Goal: Task Accomplishment & Management: Manage account settings

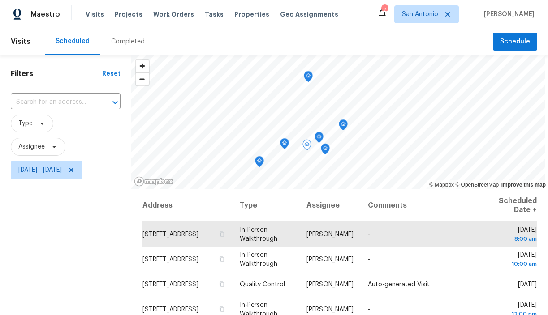
scroll to position [69, 0]
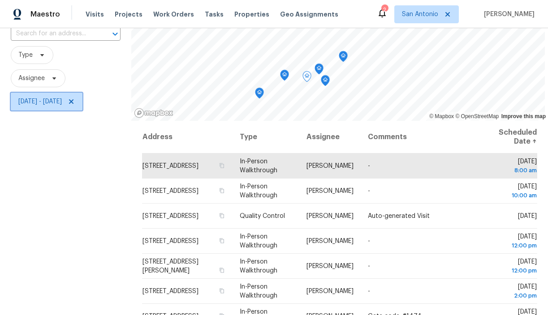
click at [73, 101] on icon at bounding box center [71, 101] width 4 height 4
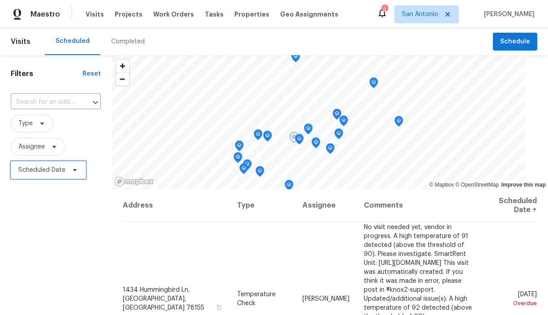
click at [75, 170] on icon at bounding box center [75, 170] width 4 height 2
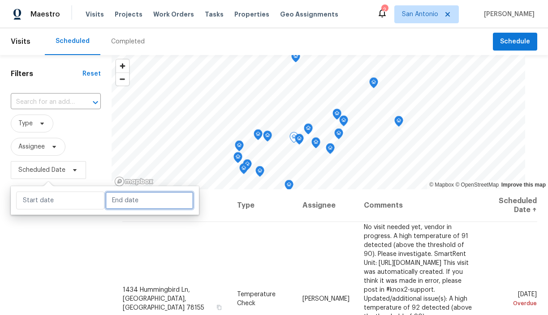
select select "9"
select select "2025"
select select "10"
select select "2025"
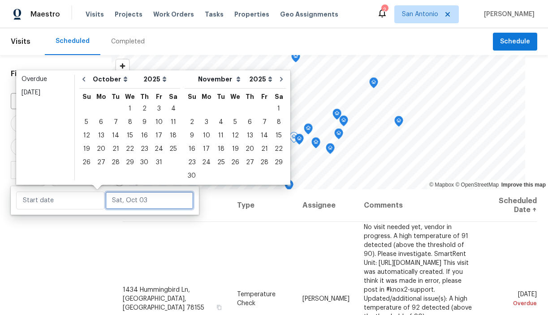
click at [106, 199] on input "text" at bounding box center [149, 201] width 88 height 18
click at [157, 103] on div "3" at bounding box center [158, 109] width 15 height 13
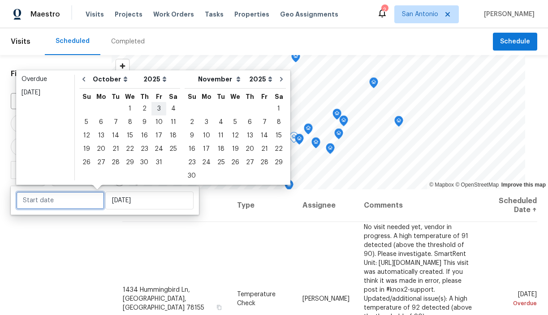
type input "Fri, Oct 03"
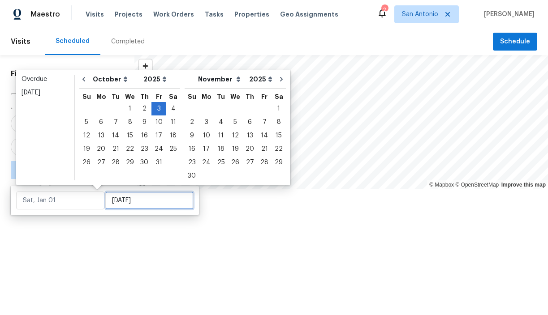
type input "Fri, Oct 03"
type input "Wed, Oct 15"
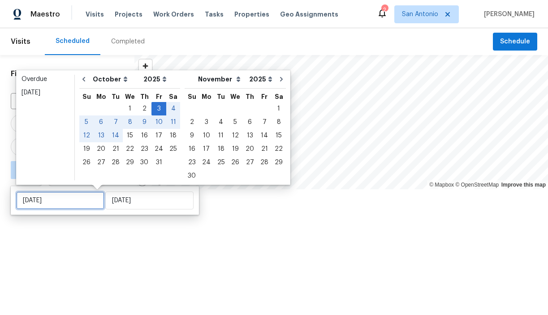
type input "Fri, Oct 03"
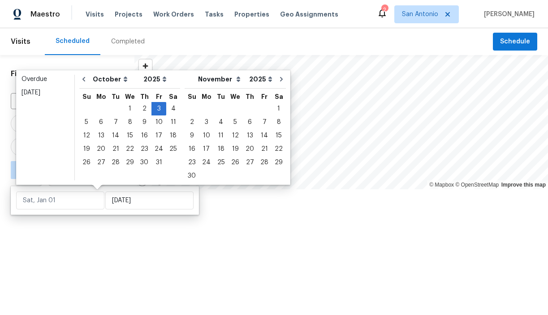
click at [87, 234] on div at bounding box center [274, 157] width 548 height 315
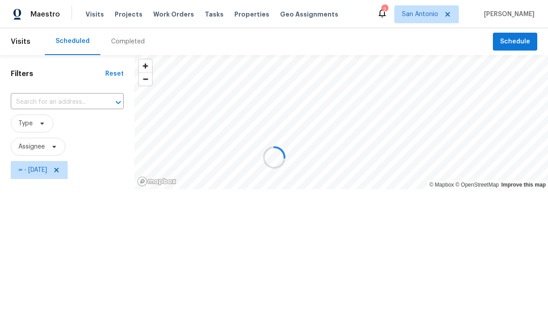
click at [439, 4] on div at bounding box center [274, 157] width 548 height 315
click at [435, 23] on div at bounding box center [274, 157] width 548 height 315
click at [432, 15] on div at bounding box center [274, 157] width 548 height 315
click at [423, 14] on div at bounding box center [274, 157] width 548 height 315
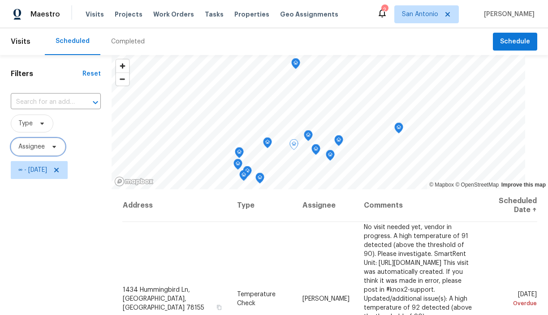
click at [56, 147] on icon at bounding box center [54, 147] width 4 height 2
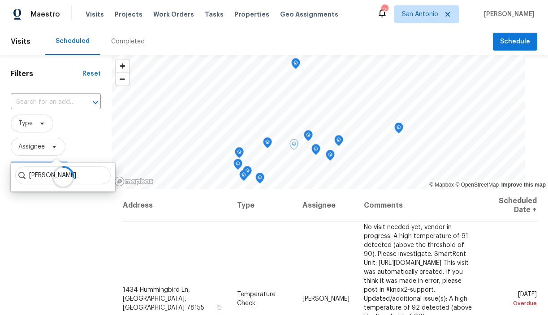
type input "chris fuentes"
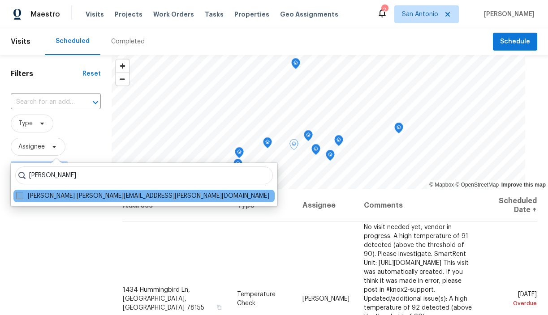
click at [54, 195] on label "Chris Fuentes chris.fuentes@opendoor.com" at bounding box center [142, 196] width 253 height 9
click at [22, 195] on input "Chris Fuentes chris.fuentes@opendoor.com" at bounding box center [19, 195] width 6 height 6
checkbox input "true"
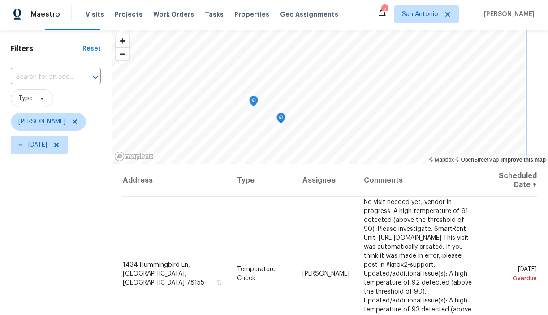
scroll to position [26, 0]
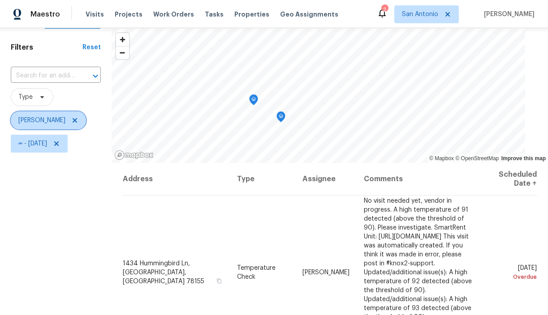
click at [46, 121] on span "[PERSON_NAME]" at bounding box center [41, 120] width 47 height 9
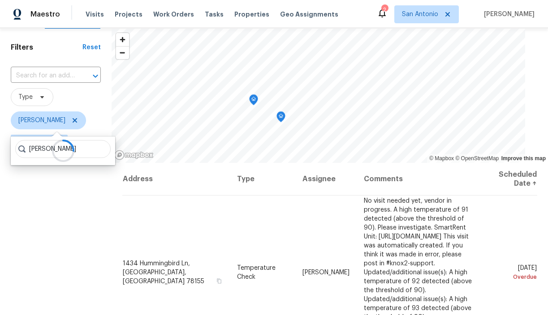
type input "[PERSON_NAME]"
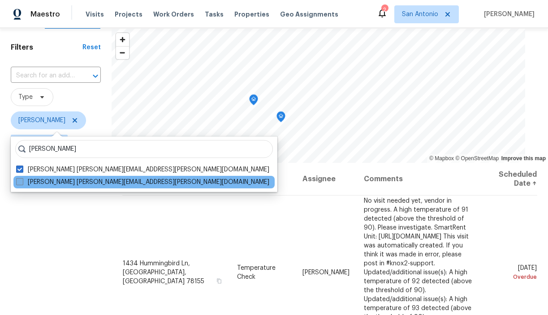
click at [42, 182] on label "Felix Ramos felix.ramos@opendoor.com" at bounding box center [142, 182] width 253 height 9
click at [22, 182] on input "Felix Ramos felix.ramos@opendoor.com" at bounding box center [19, 181] width 6 height 6
checkbox input "true"
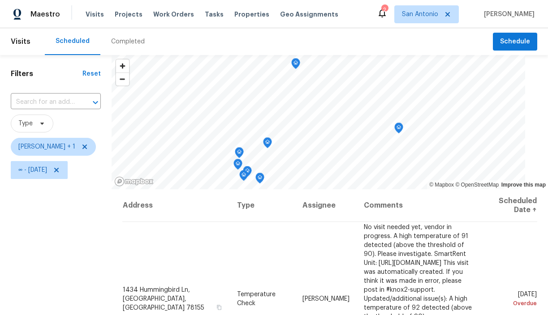
click at [77, 203] on div "Filters Reset ​ Type Chris Fuentes + 1 ∞ - Fri, Oct 03" at bounding box center [56, 248] width 112 height 387
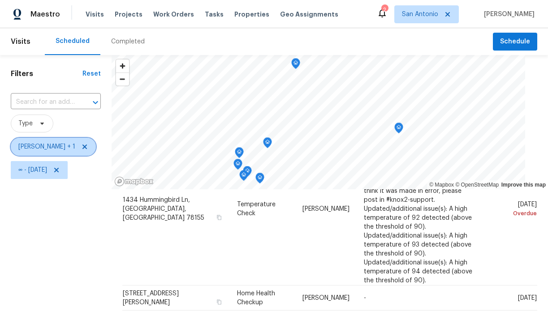
click at [54, 144] on span "Chris Fuentes + 1" at bounding box center [46, 146] width 57 height 9
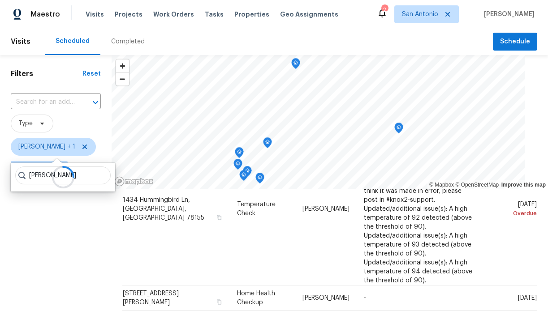
type input "sheila cooksey"
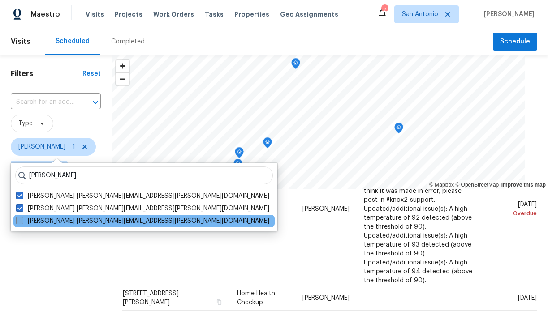
click at [37, 222] on label "Sheila Cooksey sheila.cooksey@opendoor.com" at bounding box center [142, 221] width 253 height 9
click at [22, 222] on input "Sheila Cooksey sheila.cooksey@opendoor.com" at bounding box center [19, 220] width 6 height 6
checkbox input "true"
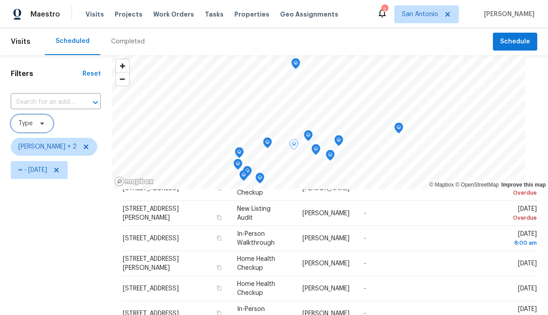
click at [35, 125] on span "Type" at bounding box center [32, 124] width 43 height 18
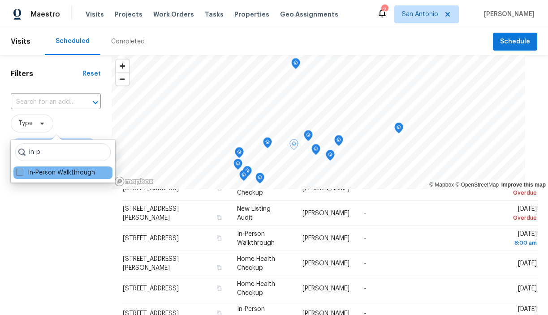
type input "in-p"
click at [33, 169] on label "In-Person Walkthrough" at bounding box center [55, 172] width 79 height 9
click at [22, 169] on input "In-Person Walkthrough" at bounding box center [19, 171] width 6 height 6
checkbox input "true"
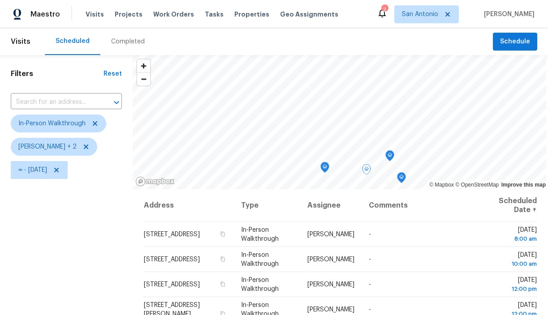
click at [92, 216] on div "Filters Reset ​ In-Person Walkthrough Chris Fuentes + 2 ∞ - Fri, Oct 03" at bounding box center [66, 248] width 133 height 387
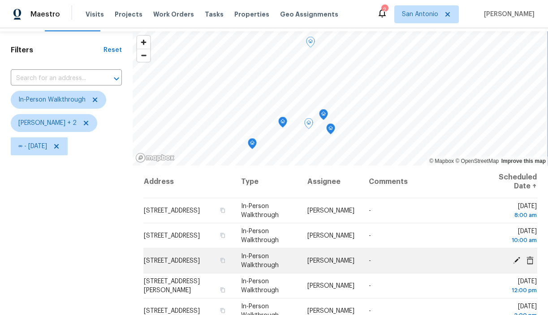
scroll to position [27, 0]
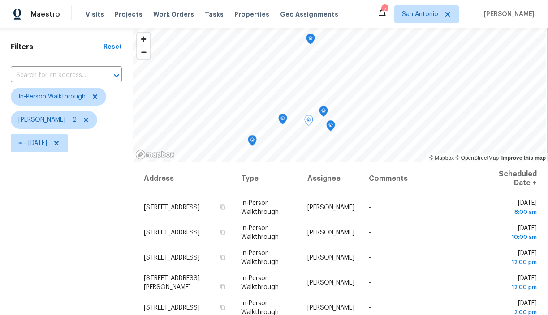
click at [306, 41] on icon "Map marker" at bounding box center [310, 39] width 8 height 10
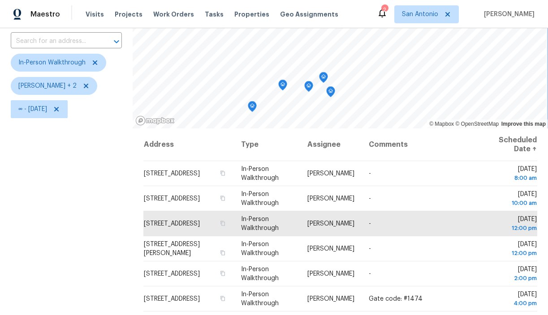
scroll to position [60, 0]
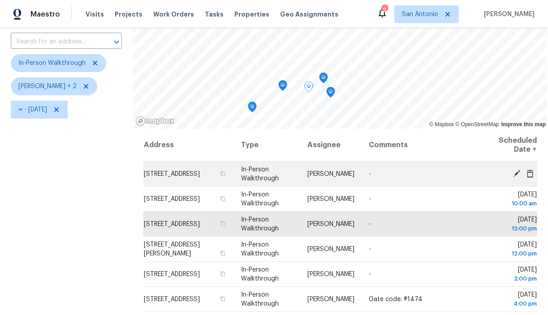
click at [517, 174] on icon at bounding box center [516, 173] width 7 height 7
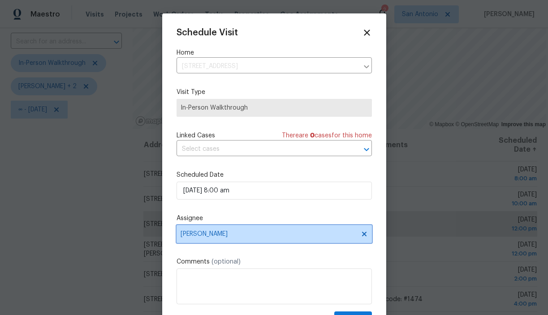
click at [214, 234] on span "Sheila Cooksey" at bounding box center [269, 234] width 176 height 7
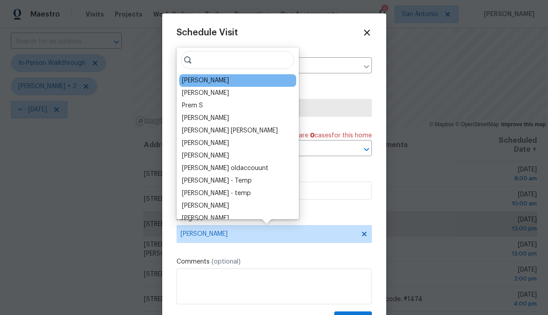
click at [207, 84] on div "[PERSON_NAME]" at bounding box center [205, 80] width 47 height 9
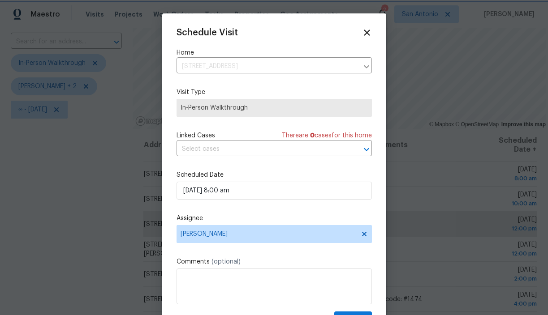
scroll to position [16, 0]
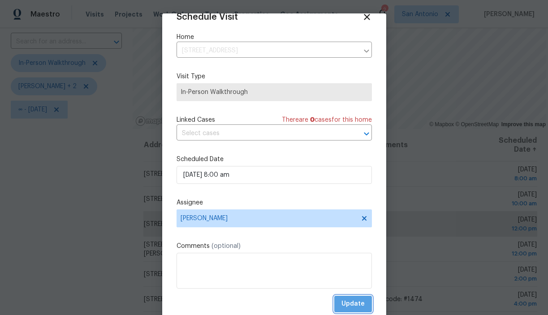
click at [354, 302] on span "Update" at bounding box center [352, 304] width 23 height 11
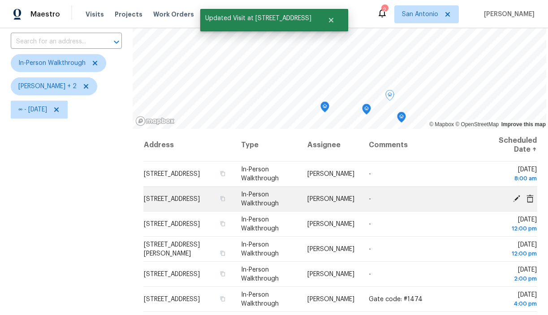
click at [518, 198] on icon at bounding box center [516, 198] width 7 height 7
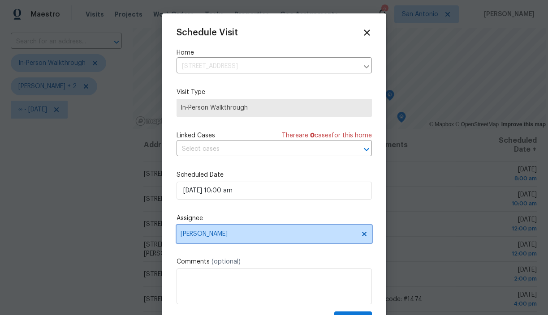
click at [211, 234] on span "Sheila Cooksey" at bounding box center [269, 234] width 176 height 7
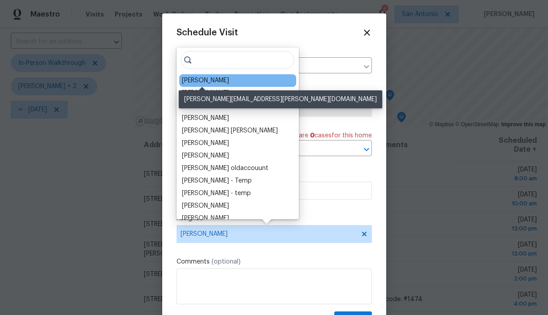
click at [213, 83] on div "[PERSON_NAME]" at bounding box center [205, 80] width 47 height 9
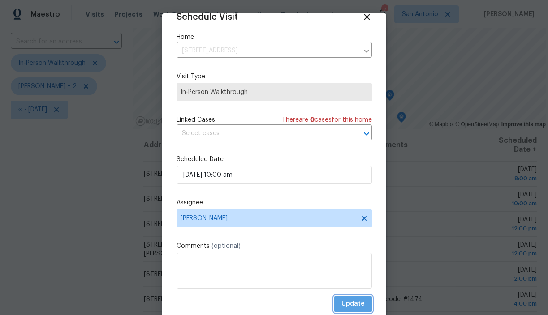
click at [354, 300] on span "Update" at bounding box center [352, 304] width 23 height 11
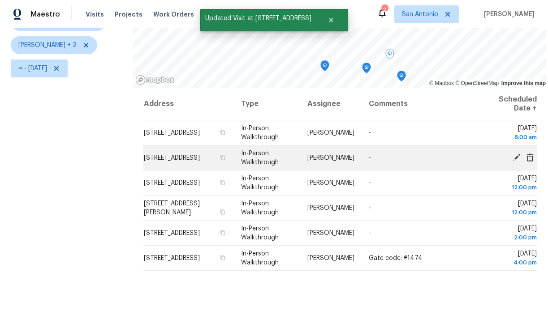
scroll to position [104, 0]
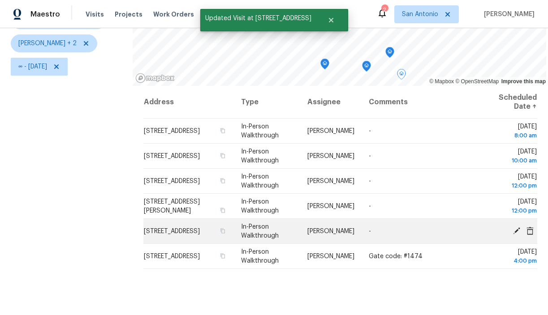
click at [518, 229] on icon at bounding box center [516, 230] width 7 height 7
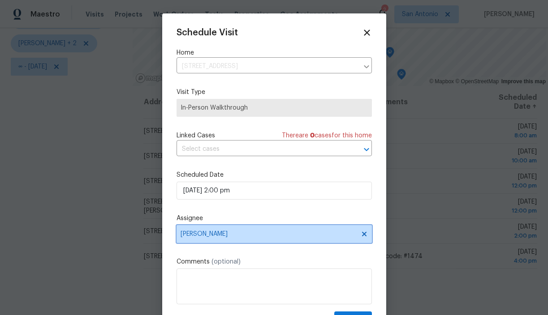
click at [218, 235] on span "Sheila Cooksey" at bounding box center [269, 234] width 176 height 7
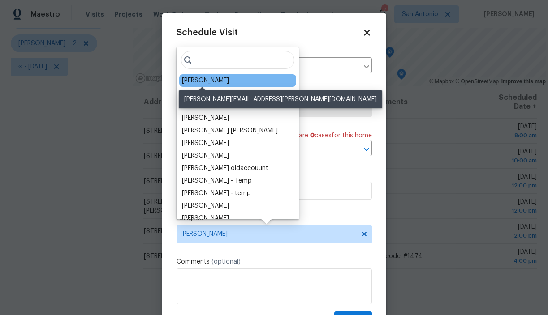
click at [200, 81] on div "[PERSON_NAME]" at bounding box center [205, 80] width 47 height 9
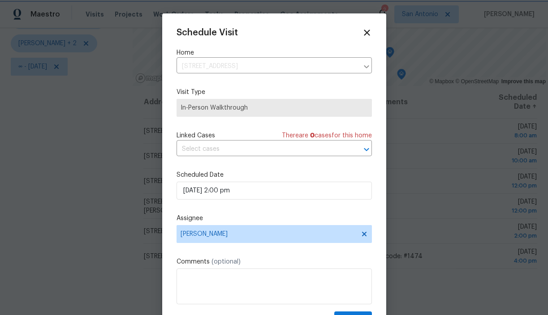
scroll to position [16, 0]
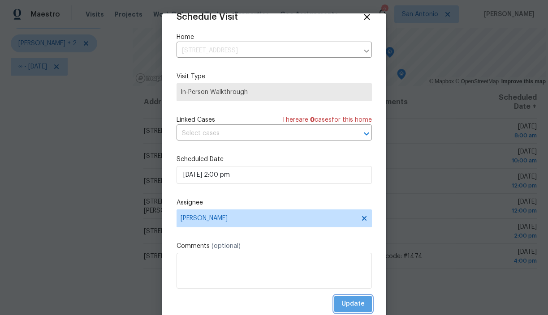
click at [354, 303] on span "Update" at bounding box center [352, 304] width 23 height 11
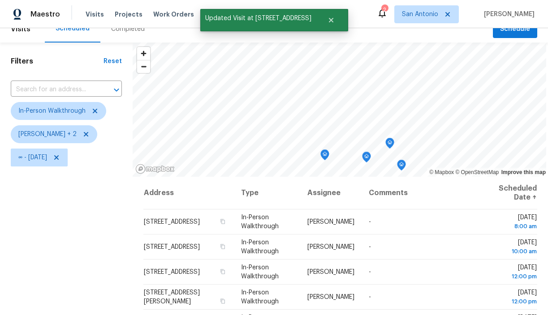
scroll to position [8, 0]
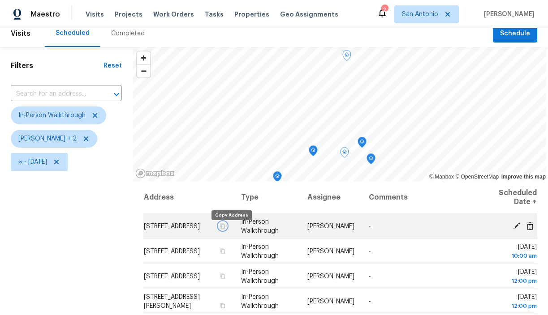
click at [225, 229] on icon "button" at bounding box center [222, 226] width 5 height 5
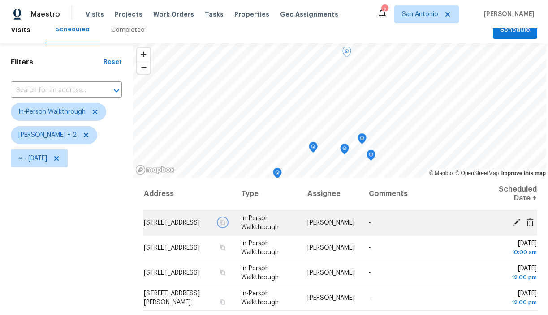
scroll to position [10, 0]
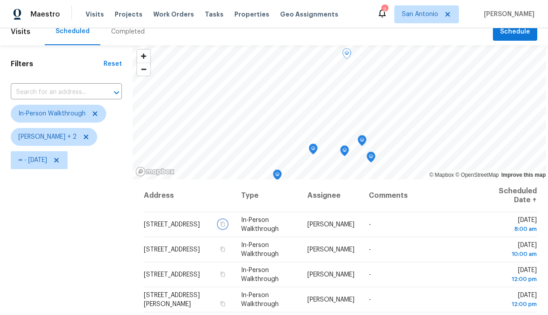
click at [358, 139] on icon "Map marker" at bounding box center [362, 141] width 8 height 10
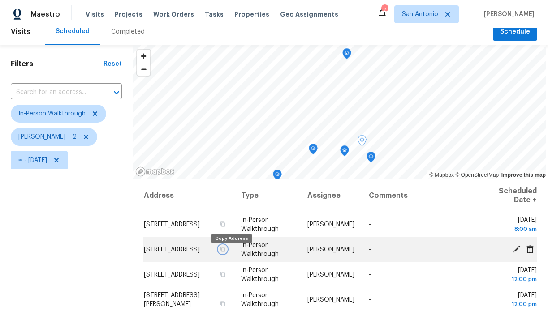
click at [225, 252] on icon "button" at bounding box center [222, 249] width 5 height 5
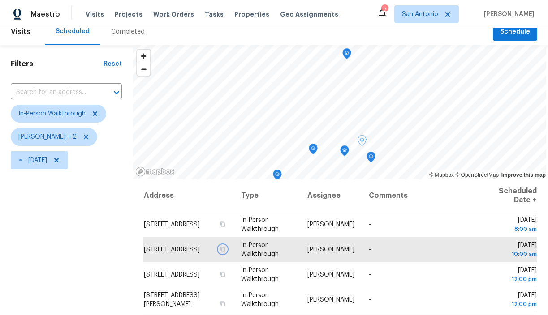
click at [368, 157] on icon "Map marker" at bounding box center [371, 157] width 8 height 10
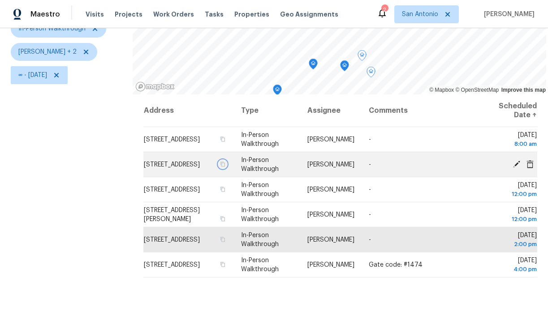
scroll to position [95, 0]
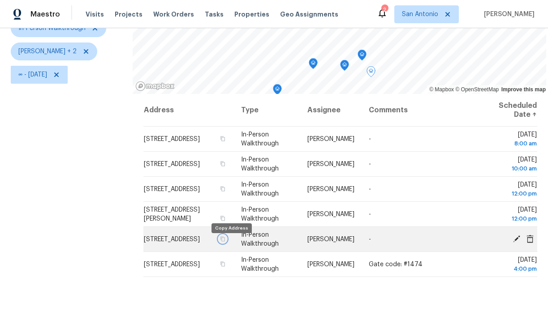
click at [225, 242] on icon "button" at bounding box center [222, 239] width 5 height 5
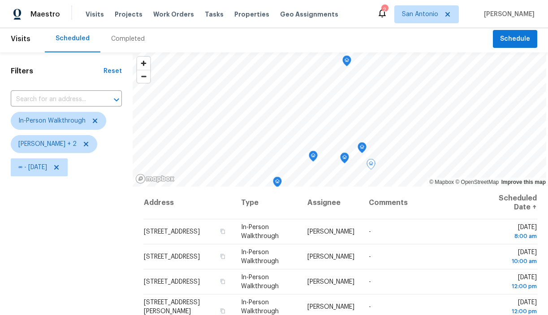
scroll to position [1, 0]
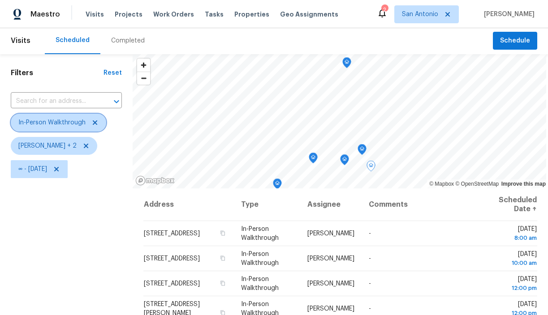
click at [96, 123] on icon at bounding box center [94, 122] width 7 height 7
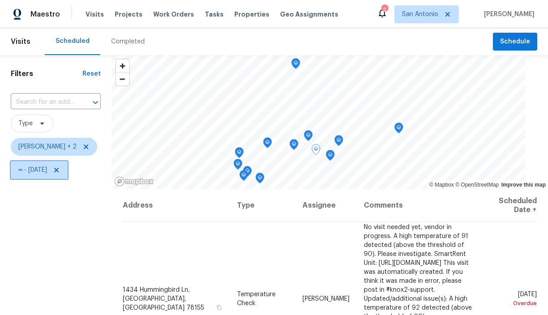
click at [59, 170] on icon at bounding box center [56, 170] width 4 height 4
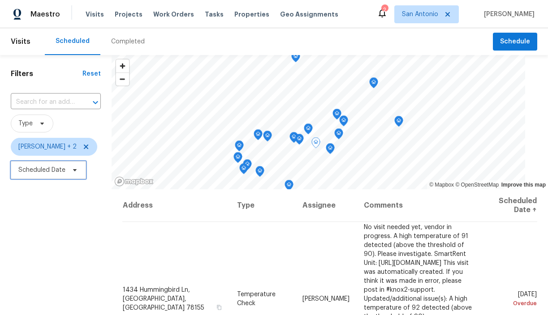
click at [73, 171] on icon at bounding box center [75, 170] width 4 height 2
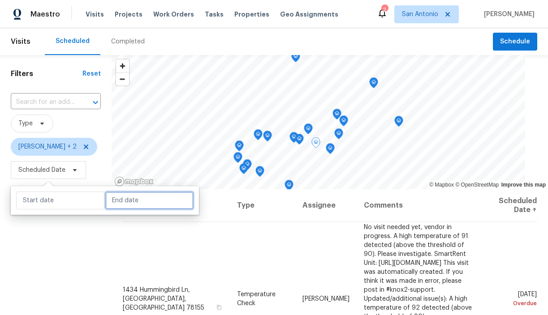
click at [120, 196] on input "text" at bounding box center [149, 201] width 88 height 18
select select "9"
select select "2025"
select select "10"
select select "2025"
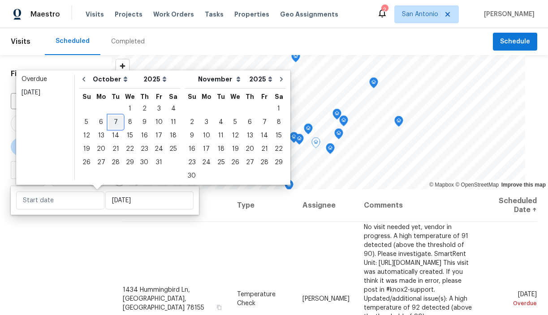
click at [115, 124] on div "7" at bounding box center [115, 122] width 14 height 13
type input "[DATE]"
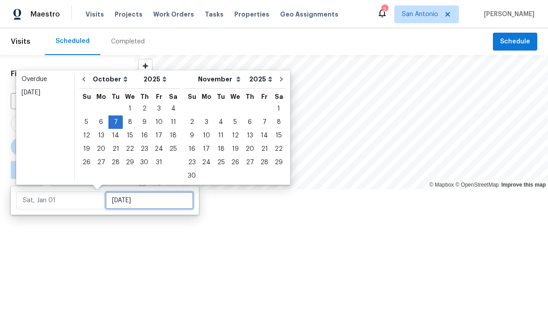
type input "[DATE]"
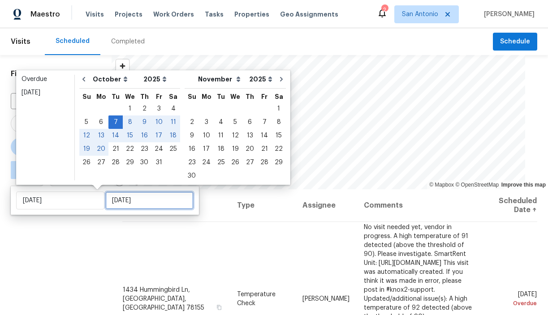
type input "Tue, Oct 21"
type input "[DATE]"
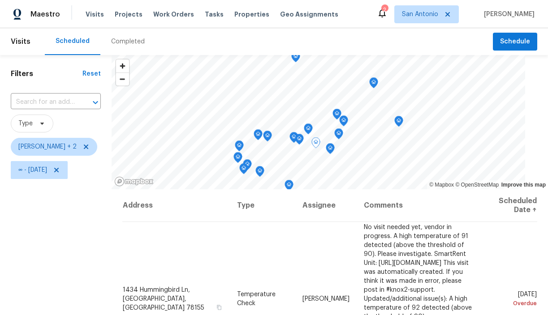
click at [108, 241] on div "Filters Reset ​ Type Chris Fuentes + 2 ∞ - Tue, Oct 07" at bounding box center [56, 248] width 112 height 387
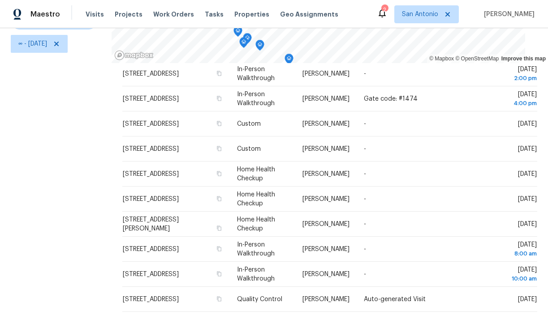
scroll to position [411, 0]
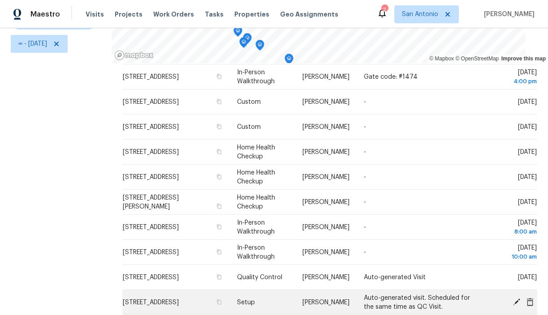
click at [518, 298] on icon at bounding box center [516, 301] width 7 height 7
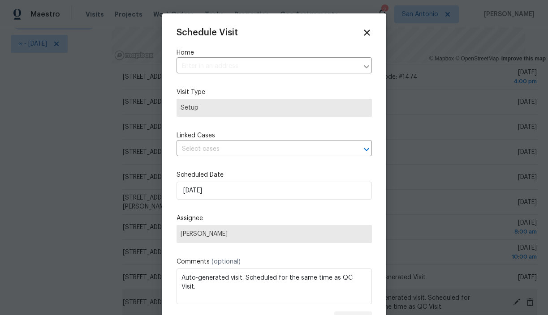
type input "[STREET_ADDRESS]"
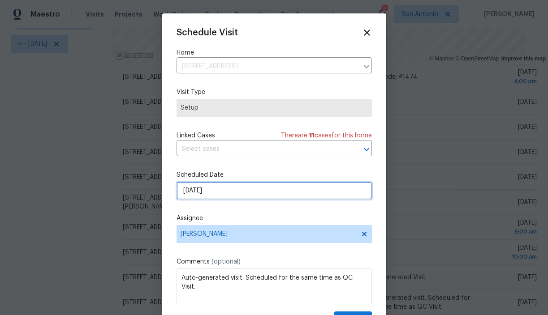
click at [222, 191] on input "10/7/2025" at bounding box center [274, 191] width 195 height 18
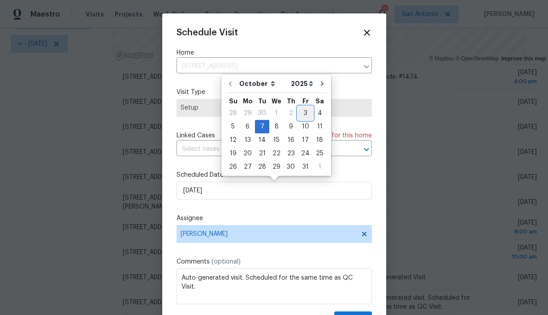
click at [303, 112] on div "3" at bounding box center [305, 113] width 15 height 13
type input "10/3/2025"
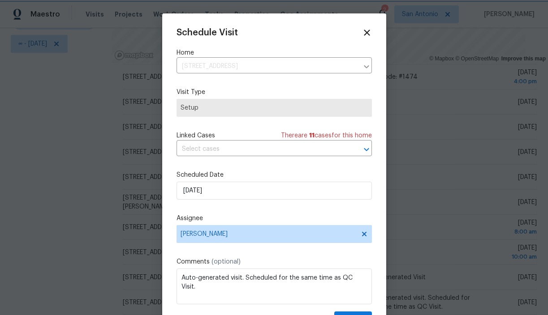
scroll to position [16, 0]
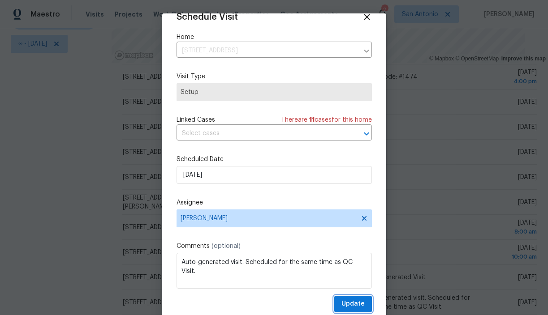
click at [353, 300] on span "Update" at bounding box center [352, 304] width 23 height 11
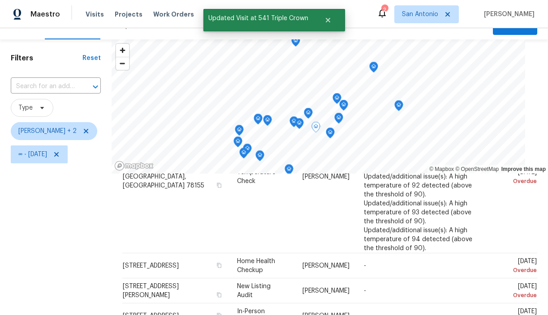
scroll to position [0, 0]
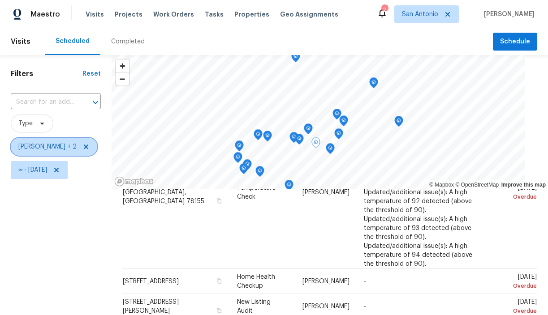
click at [84, 147] on icon at bounding box center [86, 147] width 4 height 4
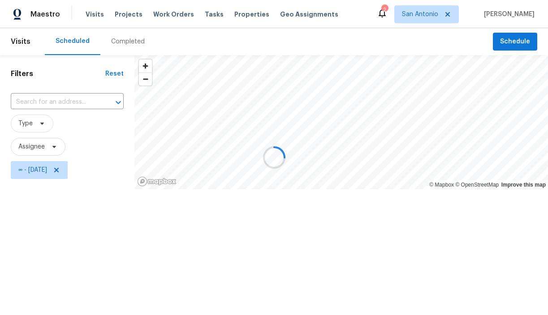
click at [46, 151] on div at bounding box center [274, 157] width 548 height 315
click at [51, 147] on div at bounding box center [274, 157] width 548 height 315
click at [56, 147] on div at bounding box center [274, 157] width 548 height 315
click at [34, 146] on div at bounding box center [274, 157] width 548 height 315
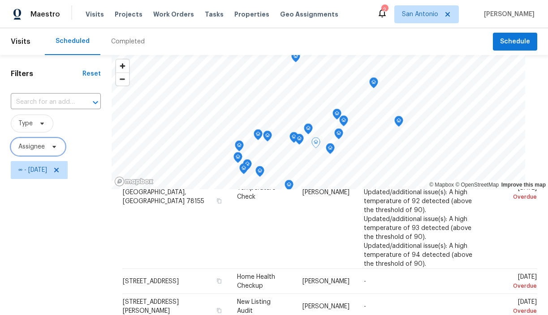
click at [47, 147] on span "Assignee" at bounding box center [38, 147] width 55 height 18
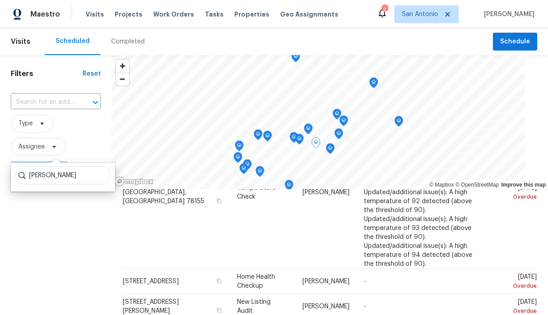
type input "CHRIS FUENTES"
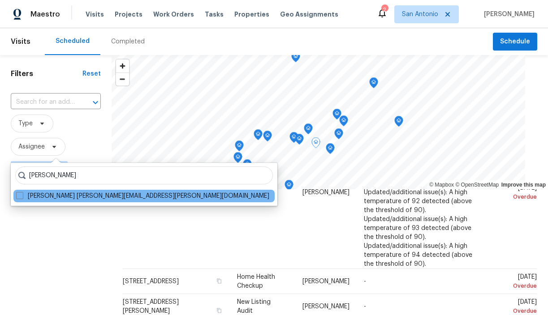
click at [75, 191] on div "Chris Fuentes chris.fuentes@opendoor.com" at bounding box center [143, 196] width 261 height 13
click at [86, 195] on label "Chris Fuentes chris.fuentes@opendoor.com" at bounding box center [142, 196] width 253 height 9
click at [22, 195] on input "Chris Fuentes chris.fuentes@opendoor.com" at bounding box center [19, 195] width 6 height 6
checkbox input "true"
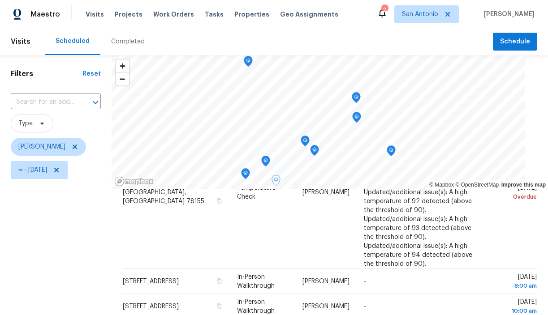
scroll to position [14, 0]
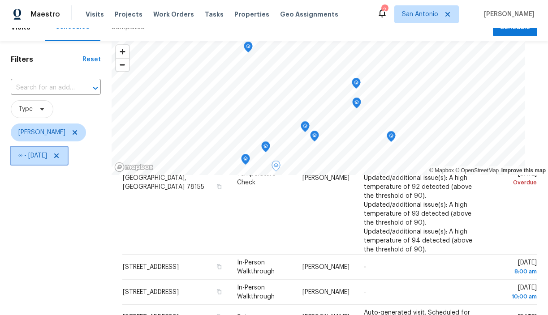
click at [59, 155] on icon at bounding box center [56, 156] width 4 height 4
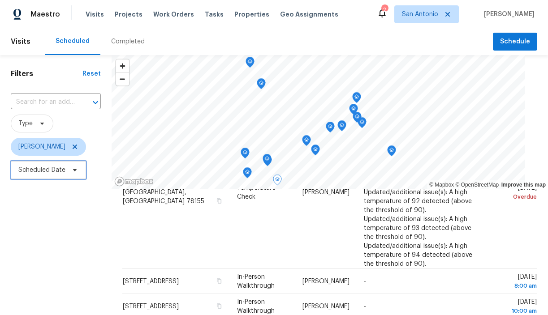
click at [73, 168] on icon at bounding box center [74, 170] width 7 height 7
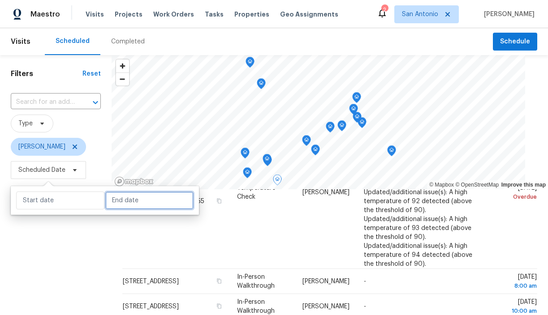
select select "9"
select select "2025"
select select "10"
select select "2025"
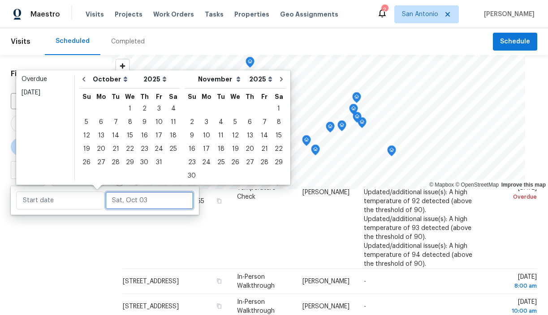
click at [118, 198] on input "text" at bounding box center [149, 201] width 88 height 18
click at [154, 108] on div "3" at bounding box center [158, 109] width 15 height 13
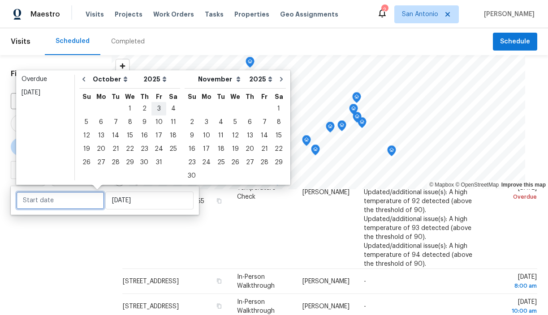
type input "[DATE]"
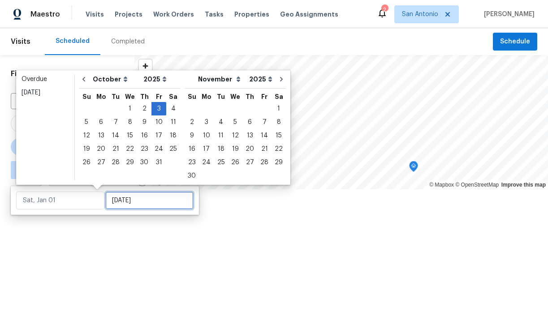
type input "[DATE]"
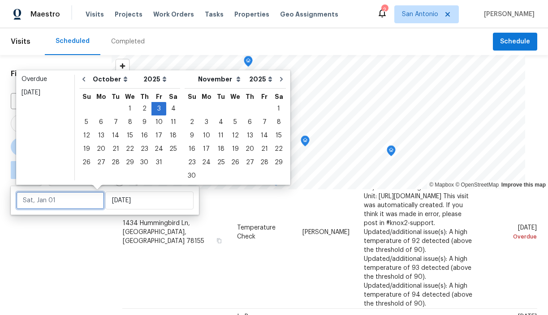
scroll to position [40, 0]
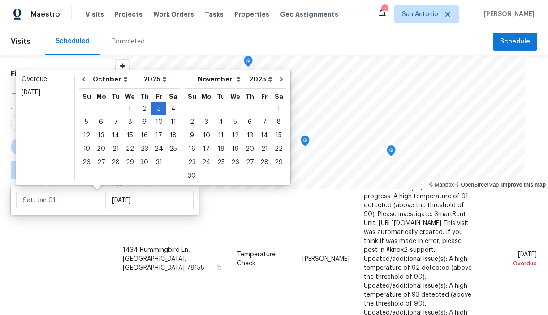
click at [95, 233] on div "Filters Reset ​ Type Chris Fuentes ∞ - Fri, Oct 03" at bounding box center [56, 248] width 112 height 387
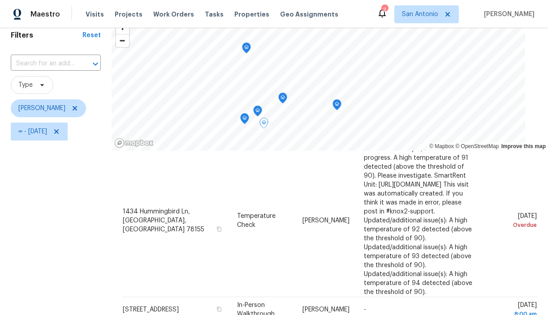
scroll to position [36, 0]
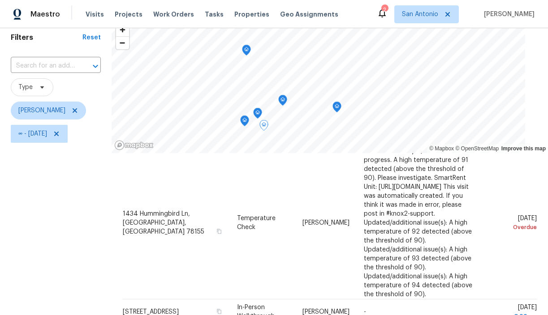
click at [285, 98] on icon "Map marker" at bounding box center [282, 99] width 4 height 2
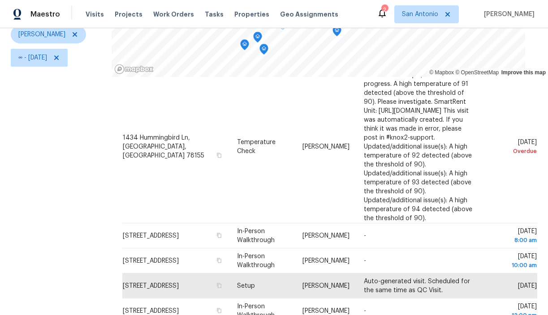
scroll to position [115, 0]
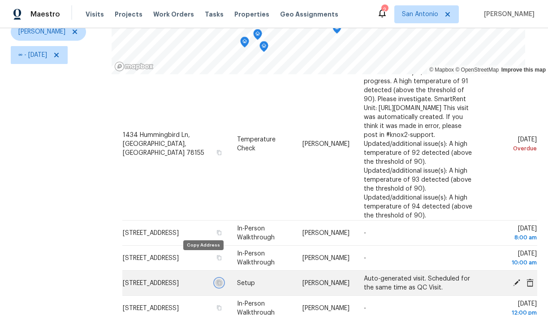
click at [216, 280] on icon "button" at bounding box center [218, 282] width 5 height 5
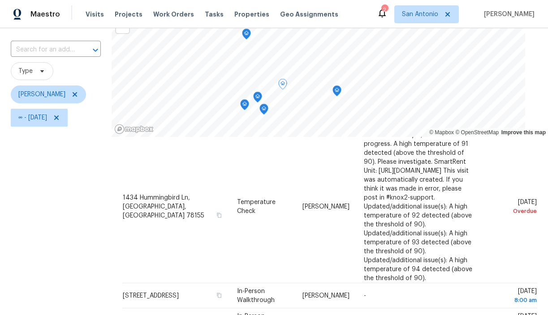
scroll to position [51, 0]
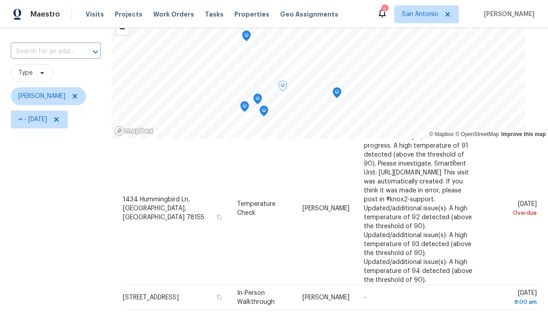
click at [247, 36] on icon "Map marker" at bounding box center [246, 35] width 1 height 1
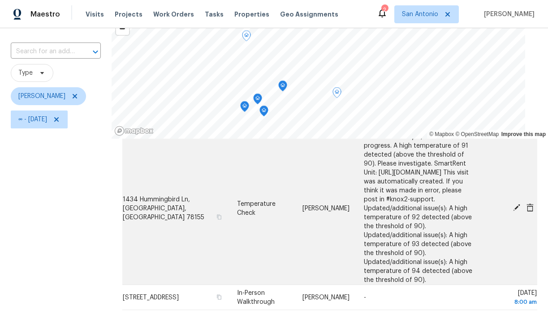
scroll to position [126, 0]
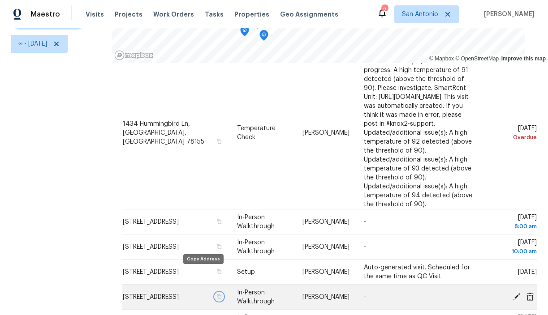
click at [216, 294] on icon "button" at bounding box center [218, 296] width 4 height 5
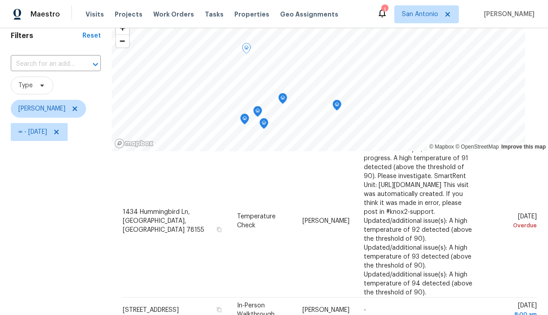
scroll to position [37, 0]
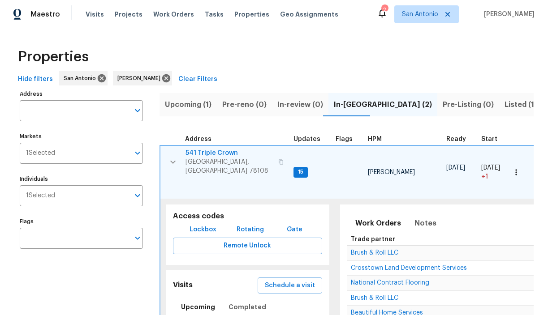
scroll to position [0, 120]
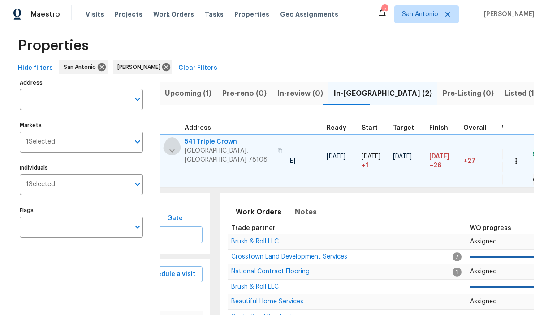
click at [171, 149] on icon "button" at bounding box center [171, 150] width 5 height 3
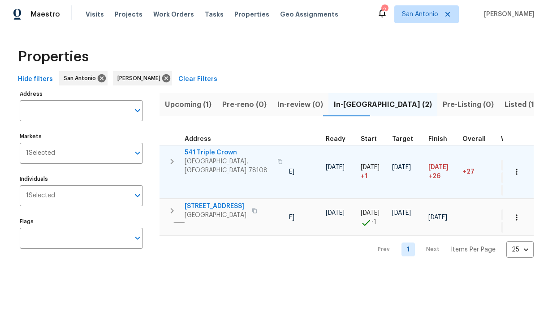
scroll to position [0, 0]
click at [216, 153] on span "541 Triple Crown" at bounding box center [228, 152] width 87 height 9
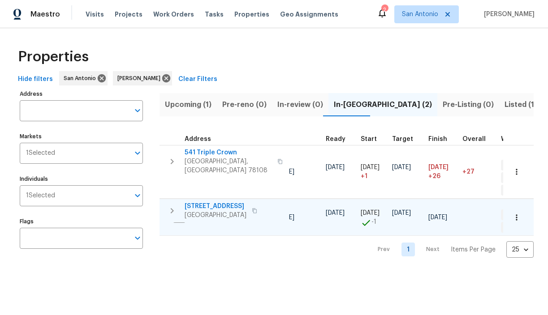
click at [223, 202] on span "3815 Cherokee Blvd" at bounding box center [216, 206] width 62 height 9
click at [432, 14] on span "San Antonio" at bounding box center [420, 14] width 36 height 9
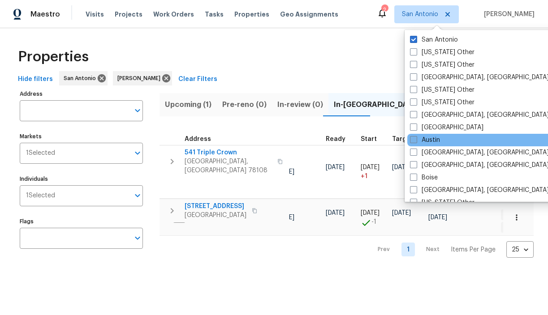
click at [414, 140] on span at bounding box center [413, 139] width 7 height 7
click at [414, 140] on input "Austin" at bounding box center [413, 139] width 6 height 6
checkbox input "true"
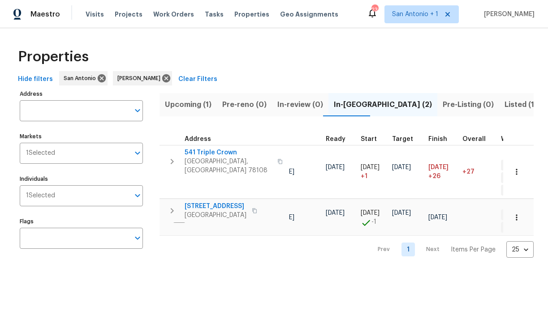
click at [359, 70] on div "Properties" at bounding box center [273, 57] width 519 height 29
click at [162, 78] on icon at bounding box center [166, 78] width 8 height 8
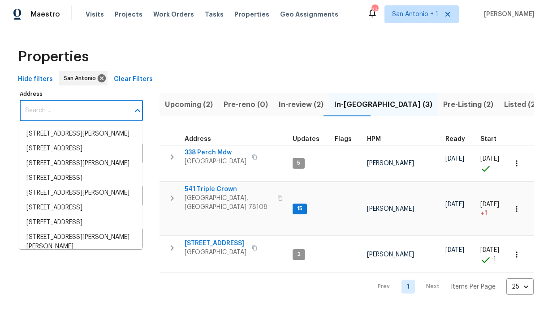
click at [74, 114] on input "Address" at bounding box center [75, 110] width 110 height 21
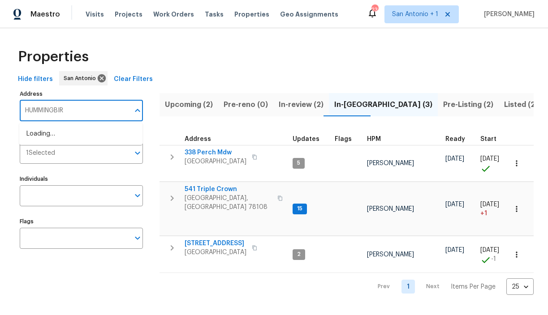
type input "HUMMINGBIRD"
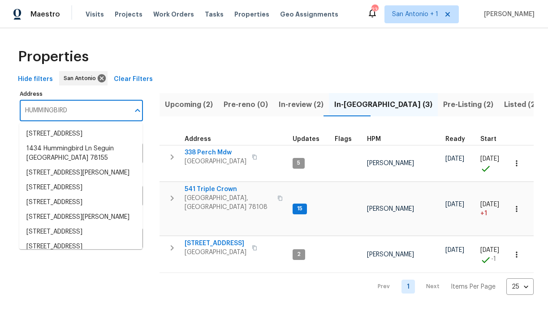
click at [60, 110] on input "HUMMINGBIRD" at bounding box center [75, 110] width 110 height 21
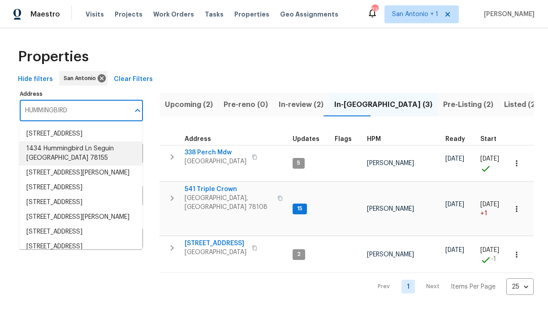
click at [52, 158] on li "1434 Hummingbird Ln Seguin TX 78155" at bounding box center [80, 154] width 123 height 24
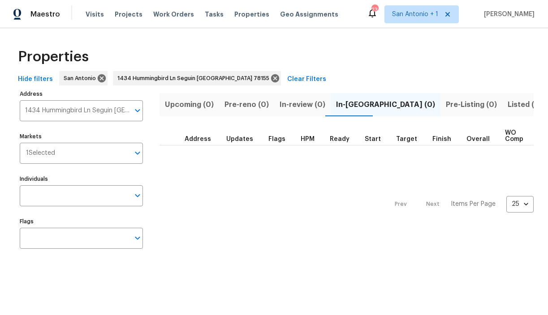
click at [508, 104] on span "Listed (1)" at bounding box center [524, 105] width 32 height 13
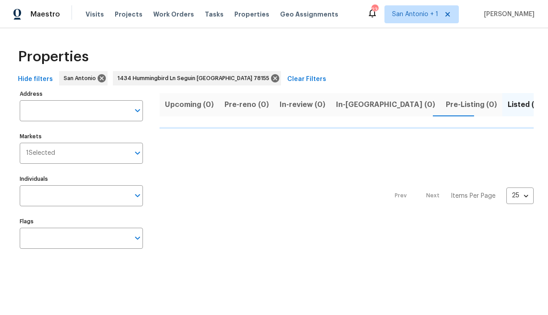
type input "1434 Hummingbird Ln Seguin TX 78155"
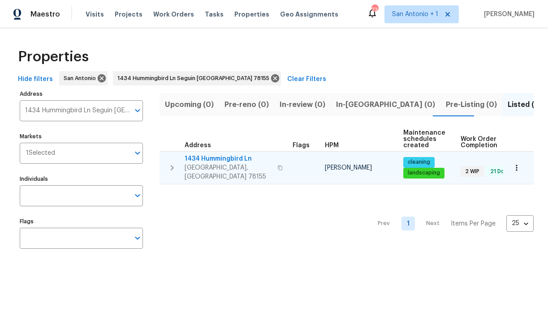
click at [228, 157] on span "1434 Hummingbird Ln" at bounding box center [228, 159] width 87 height 9
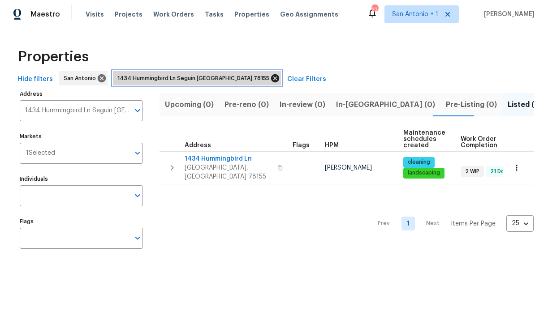
click at [270, 80] on icon at bounding box center [275, 78] width 10 height 10
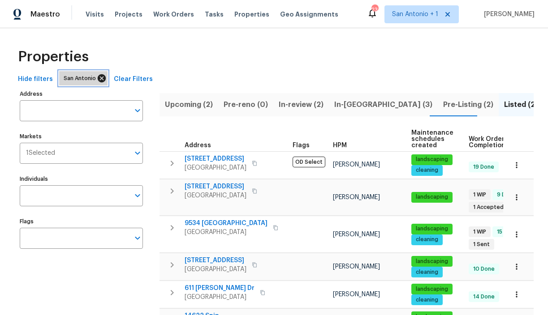
click at [99, 79] on icon at bounding box center [102, 78] width 10 height 10
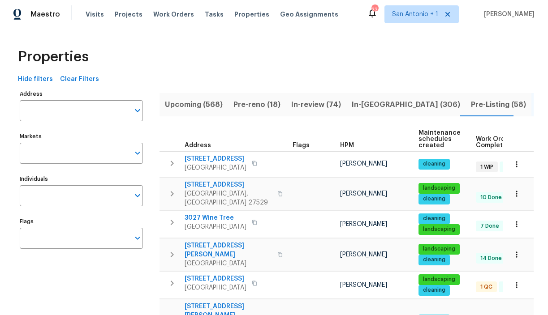
click at [360, 103] on span "In-reno (306)" at bounding box center [406, 105] width 108 height 13
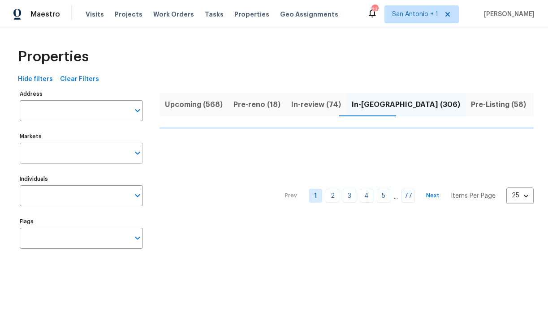
click at [120, 157] on input "Markets" at bounding box center [75, 153] width 110 height 21
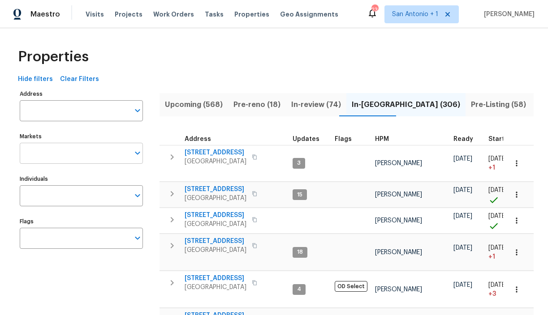
click at [119, 155] on input "Markets" at bounding box center [75, 153] width 110 height 21
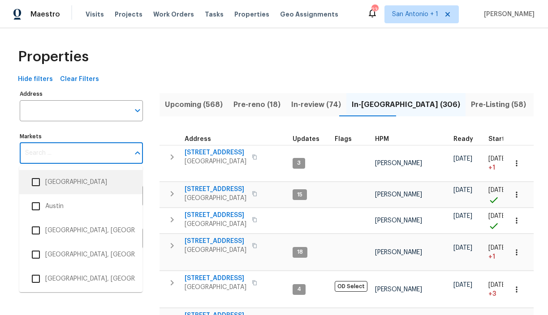
scroll to position [171, 0]
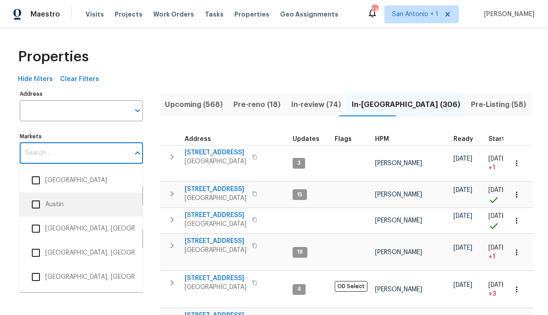
click at [62, 208] on li "Austin" at bounding box center [80, 204] width 109 height 19
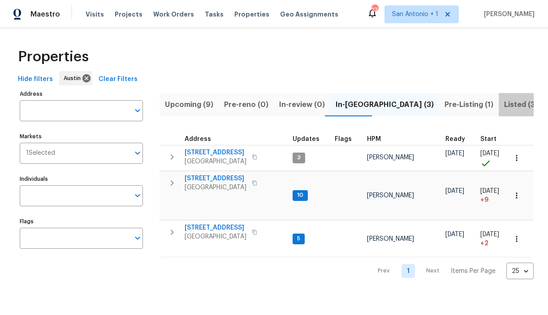
click at [504, 104] on span "Listed (33)" at bounding box center [523, 105] width 38 height 13
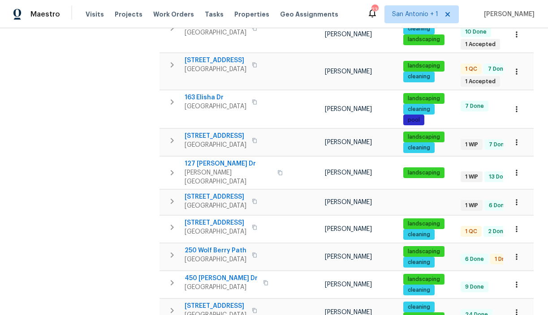
scroll to position [254, 0]
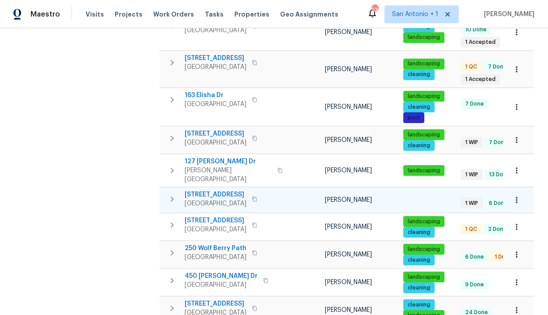
click at [237, 190] on span "540 Fieldwood Dr Unit A" at bounding box center [216, 194] width 62 height 9
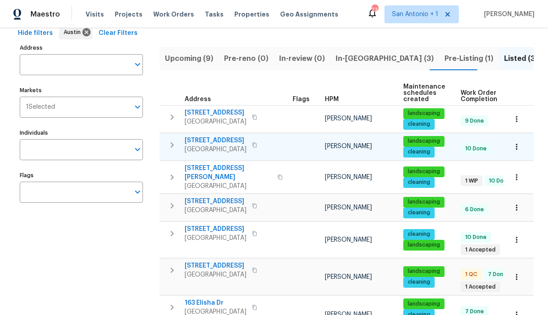
scroll to position [0, 0]
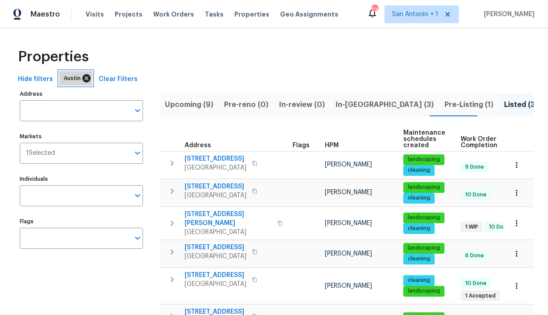
click at [84, 80] on icon at bounding box center [86, 78] width 8 height 8
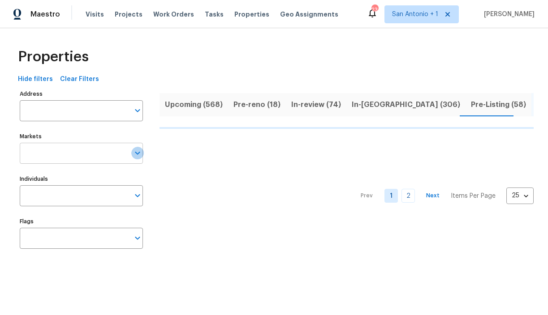
click at [133, 152] on icon "Open" at bounding box center [137, 153] width 11 height 11
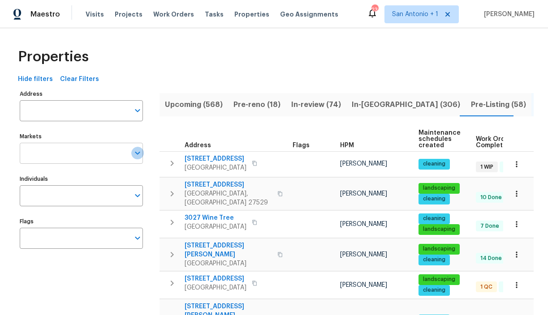
click at [137, 153] on icon "Open" at bounding box center [137, 153] width 11 height 11
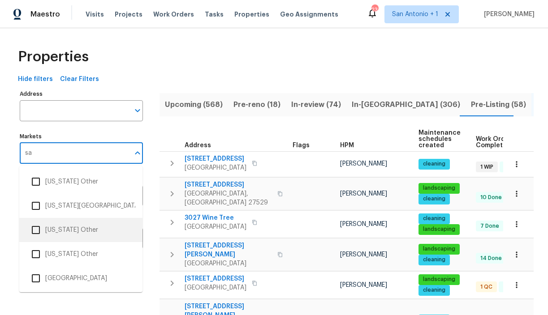
type input "san"
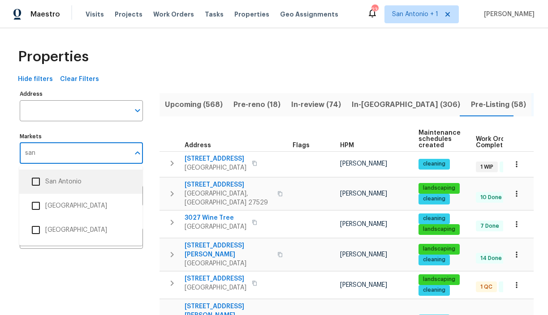
click at [58, 182] on li "San Antonio" at bounding box center [80, 182] width 109 height 19
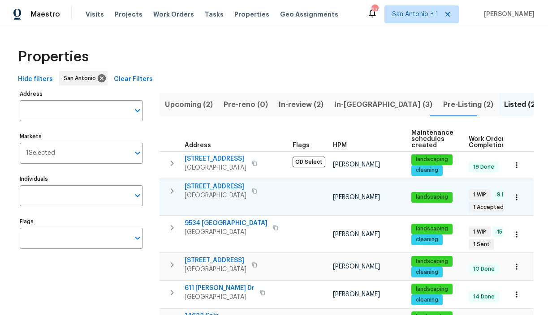
click at [237, 185] on span "[STREET_ADDRESS]" at bounding box center [216, 186] width 62 height 9
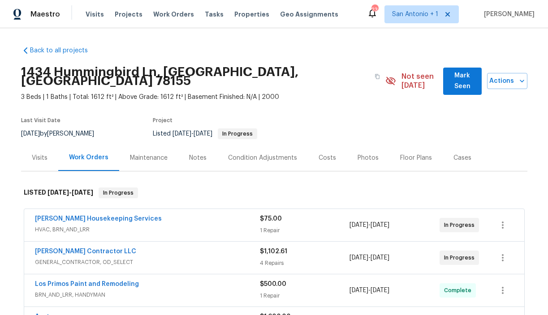
click at [450, 77] on span "Mark Seen" at bounding box center [462, 81] width 24 height 22
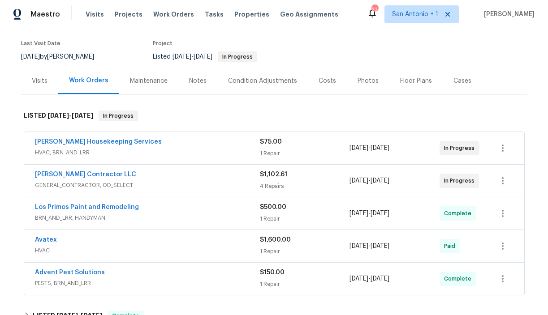
scroll to position [78, 0]
click at [87, 138] on link "Arelis Housekeeping Services" at bounding box center [98, 141] width 127 height 6
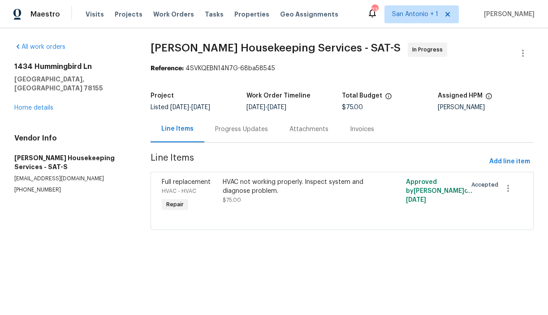
click at [240, 131] on div "Progress Updates" at bounding box center [241, 129] width 53 height 9
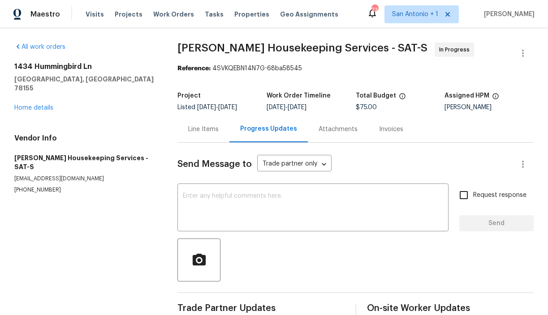
scroll to position [17, 0]
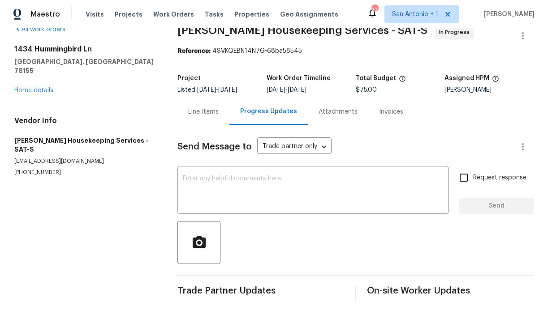
click at [201, 112] on div "Line Items" at bounding box center [203, 112] width 30 height 9
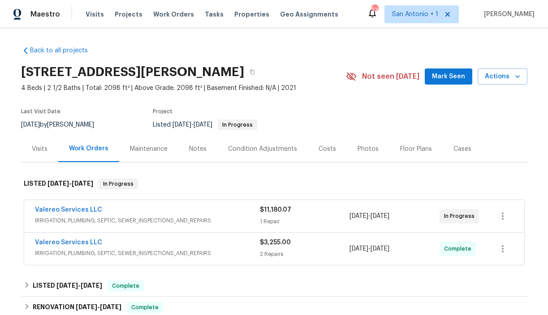
click at [453, 80] on span "Mark Seen" at bounding box center [448, 76] width 33 height 11
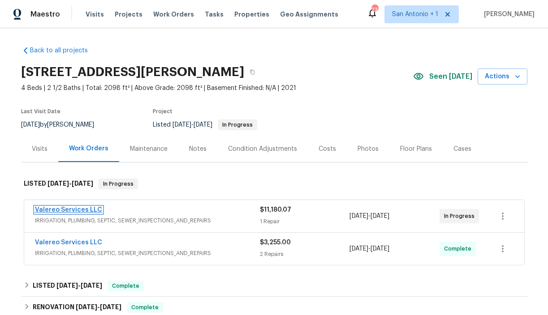
click at [81, 211] on link "Valereo Services LLC" at bounding box center [68, 210] width 67 height 6
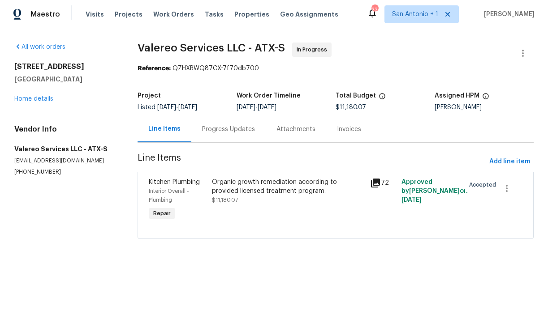
click at [227, 130] on div "Progress Updates" at bounding box center [228, 129] width 53 height 9
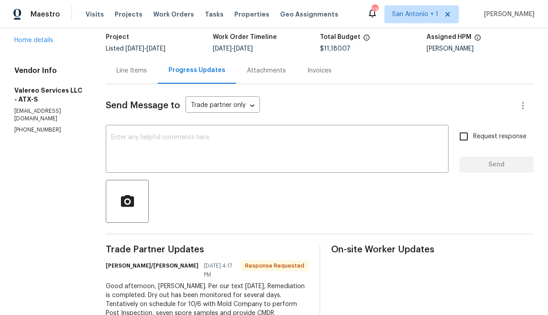
scroll to position [52, 0]
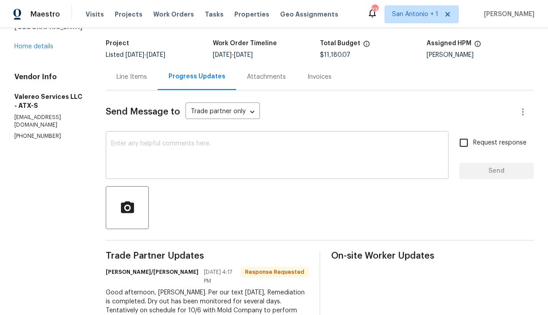
click at [189, 151] on textarea at bounding box center [277, 156] width 332 height 31
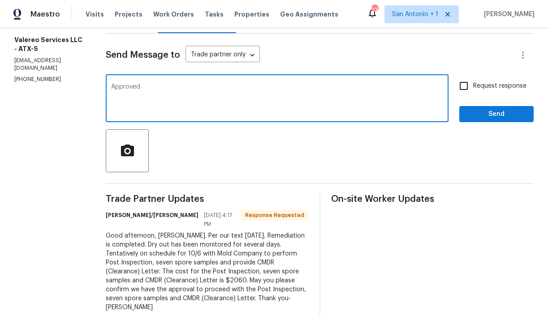
scroll to position [110, 0]
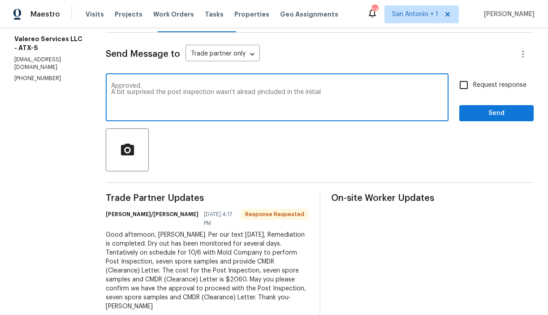
click at [246, 93] on textarea "Approved. A bit surprised the post inspection wasn't alread yincluded in the in…" at bounding box center [277, 98] width 332 height 31
click at [319, 92] on textarea "Approved. A bit surprised the post inspection wasn't already included in the in…" at bounding box center [277, 98] width 332 height 31
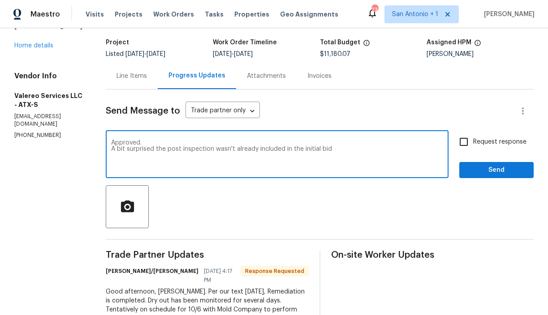
scroll to position [53, 0]
type textarea "Approved. A bit surprised the post inspection wasn't already included in the in…"
click at [485, 169] on span "Send" at bounding box center [496, 170] width 60 height 11
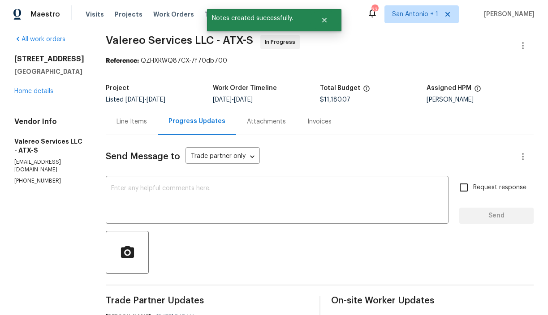
scroll to position [4, 0]
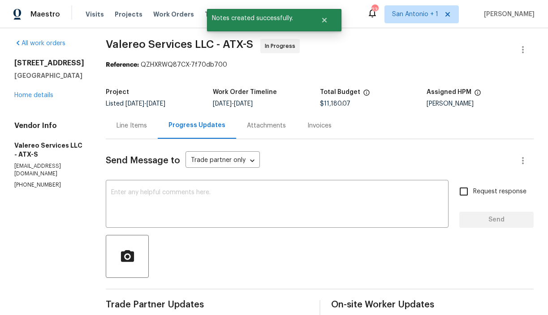
click at [128, 125] on div "Line Items" at bounding box center [131, 125] width 30 height 9
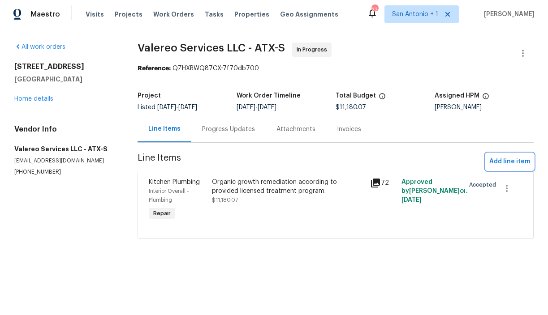
click at [507, 159] on span "Add line item" at bounding box center [509, 161] width 41 height 11
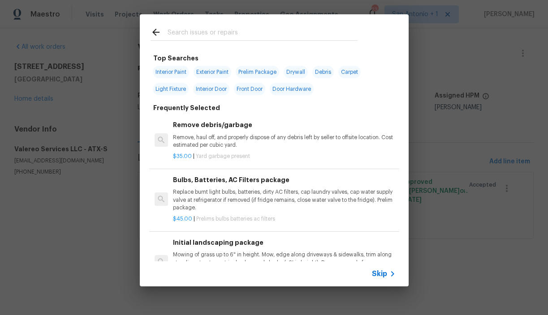
click at [209, 33] on input "text" at bounding box center [263, 33] width 190 height 13
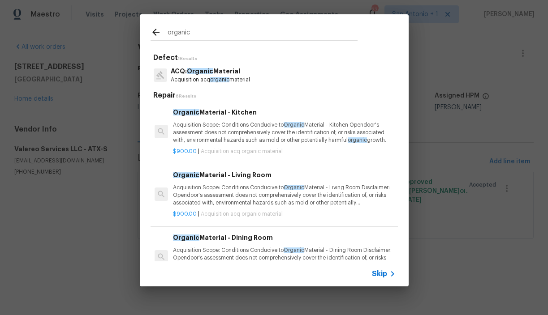
type input "organic"
click at [250, 134] on p "Acquisition Scope: Conditions Conducive to Organic Material - Kitchen Opendoor'…" at bounding box center [284, 132] width 222 height 23
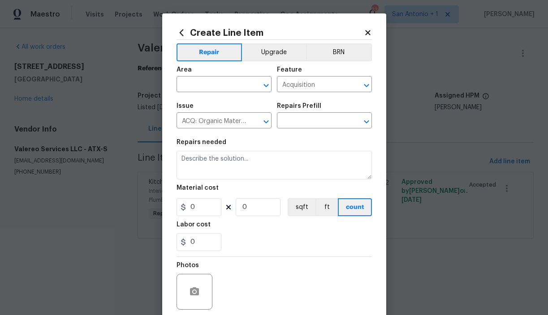
type textarea "Acquisition Scope: Conditions Conducive to Organic Material - Kitchen Opendoor'…"
type input "1"
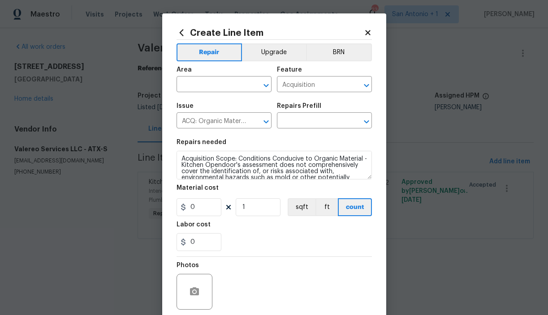
type input "Organic Material - Kitchen $900.00"
type input "900"
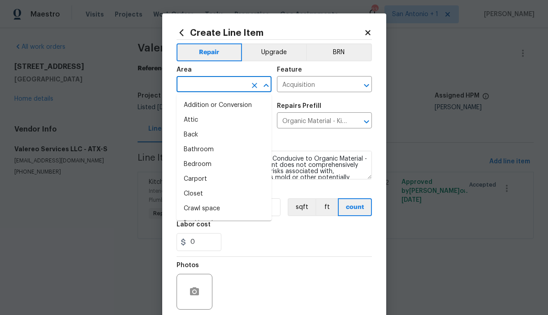
click at [222, 85] on input "text" at bounding box center [212, 85] width 70 height 14
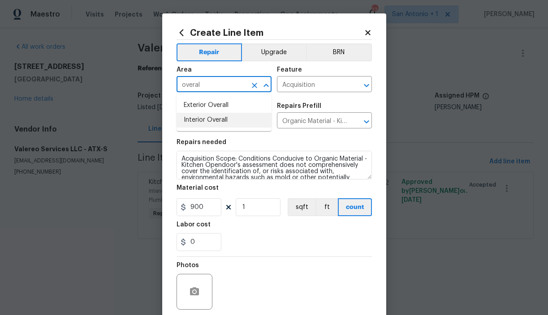
click at [221, 117] on li "Interior Overall" at bounding box center [224, 120] width 95 height 15
type input "Interior Overall"
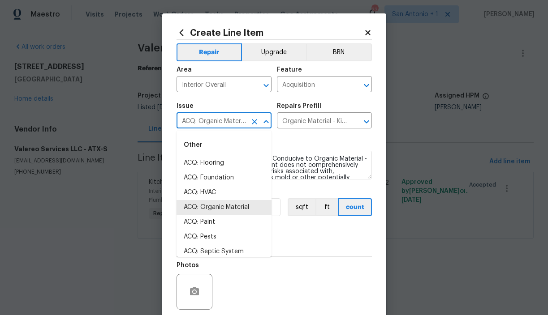
click at [240, 122] on input "ACQ: Organic Material" at bounding box center [212, 122] width 70 height 14
click at [311, 87] on input "Acquisition" at bounding box center [312, 85] width 70 height 14
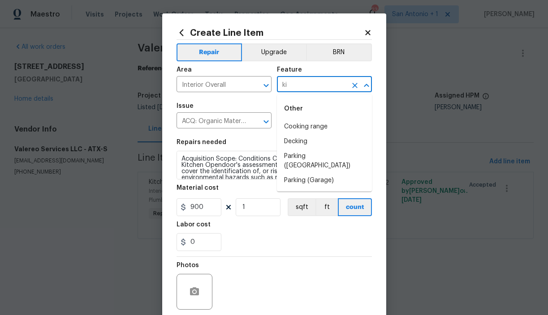
type input "k"
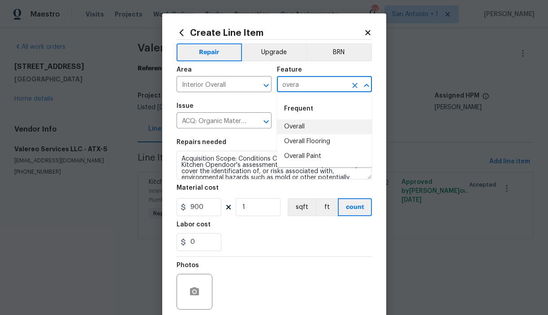
click at [301, 126] on li "Overall" at bounding box center [324, 127] width 95 height 15
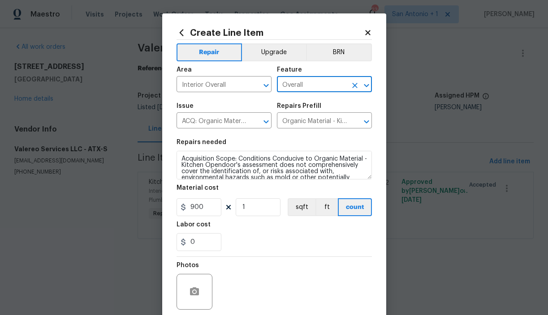
type input "Overall"
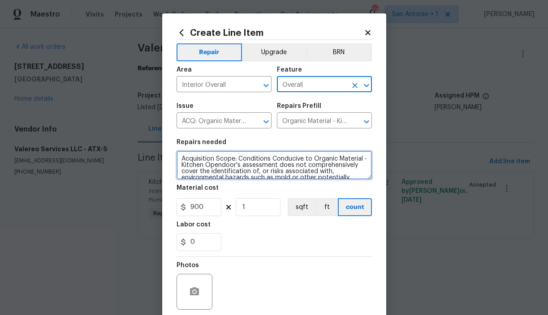
click at [238, 160] on textarea "Acquisition Scope: Conditions Conducive to Organic Material - Kitchen Opendoor'…" at bounding box center [274, 165] width 195 height 29
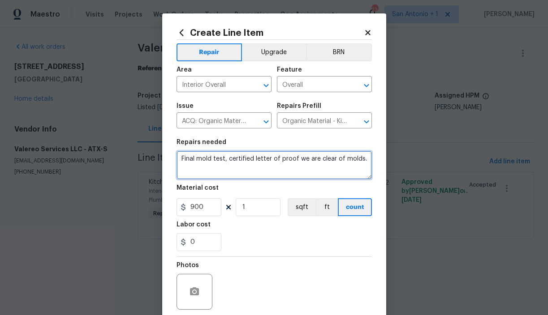
type textarea "Final mold test, certified letter of proof we are clear of molds."
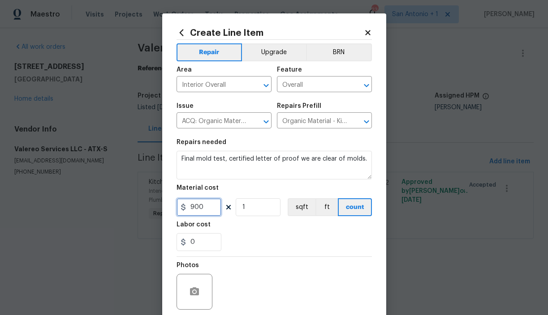
click at [206, 209] on input "900" at bounding box center [199, 207] width 45 height 18
type input "2060"
click at [251, 231] on div "Labor cost" at bounding box center [274, 228] width 195 height 12
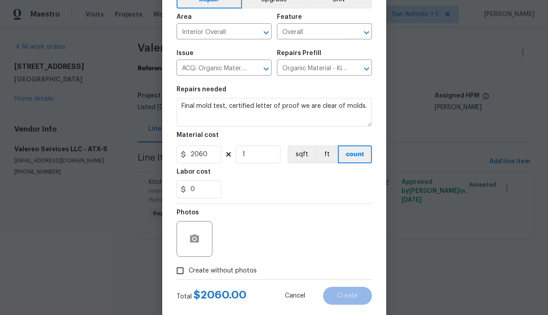
scroll to position [71, 0]
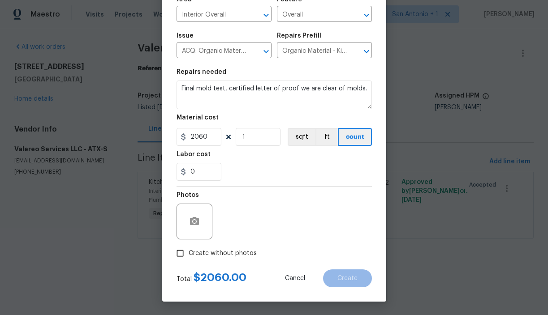
click at [225, 253] on span "Create without photos" at bounding box center [223, 253] width 68 height 9
click at [189, 253] on input "Create without photos" at bounding box center [180, 253] width 17 height 17
checkbox input "true"
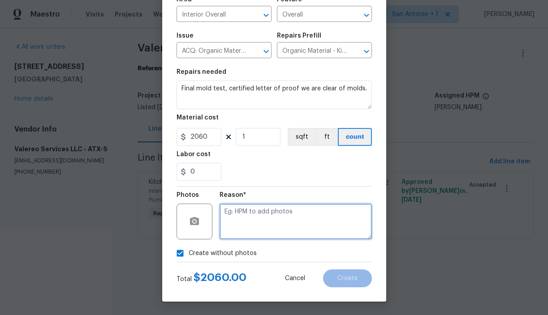
click at [268, 207] on textarea at bounding box center [296, 222] width 152 height 36
type textarea "HPM to add"
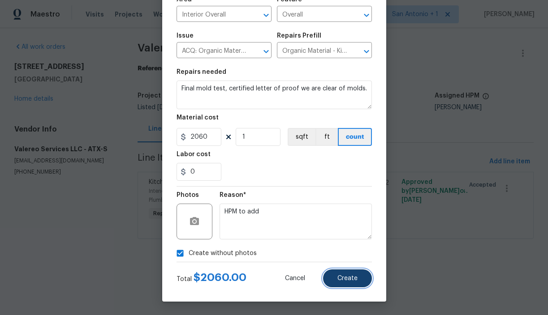
click at [349, 275] on button "Create" at bounding box center [347, 279] width 49 height 18
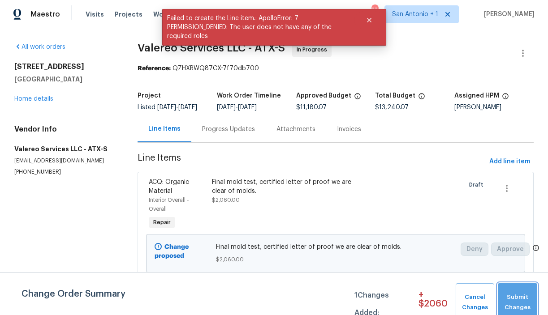
click at [518, 291] on button "Submit Changes" at bounding box center [517, 303] width 39 height 39
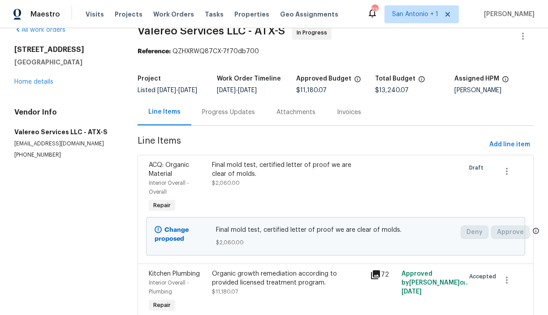
scroll to position [0, 0]
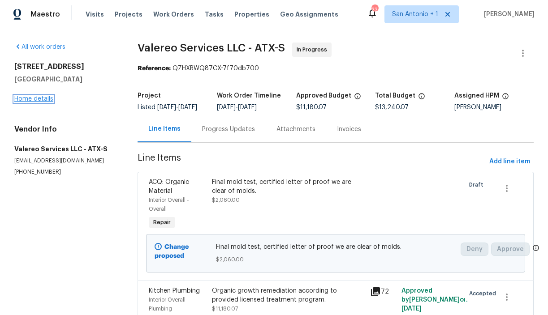
click at [40, 100] on link "Home details" at bounding box center [33, 99] width 39 height 6
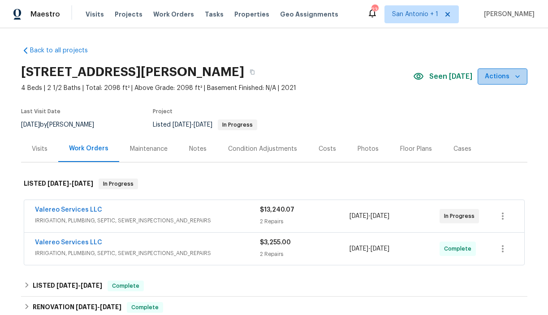
click at [516, 77] on icon "button" at bounding box center [517, 76] width 4 height 3
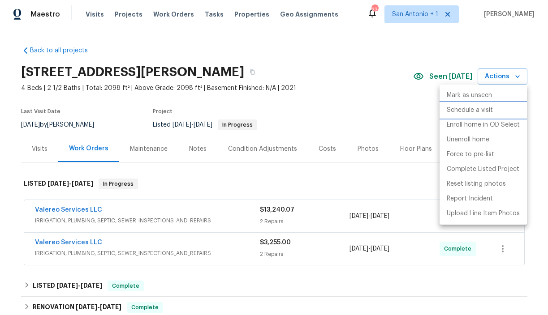
click at [475, 111] on p "Schedule a visit" at bounding box center [470, 110] width 46 height 9
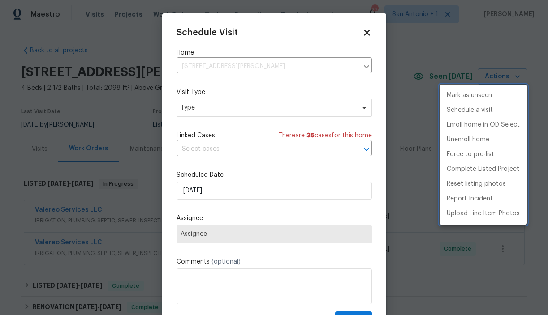
click at [218, 188] on div at bounding box center [274, 157] width 548 height 315
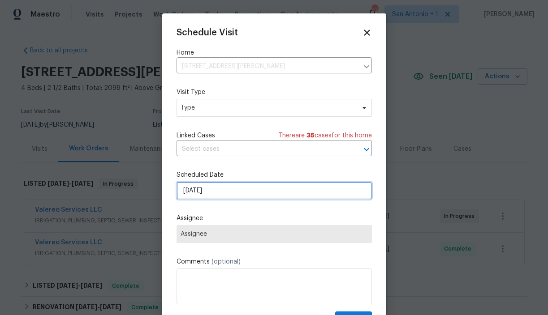
click at [218, 190] on input "10/3/2025" at bounding box center [274, 191] width 195 height 18
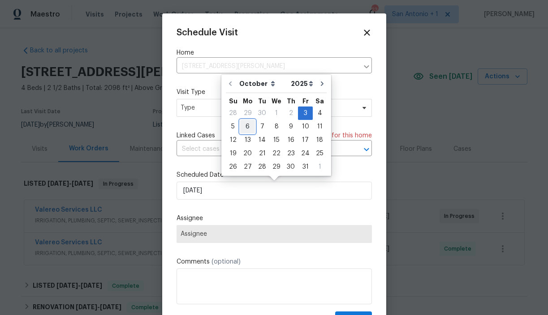
click at [249, 127] on div "6" at bounding box center [247, 127] width 15 height 13
type input "10/6/2025"
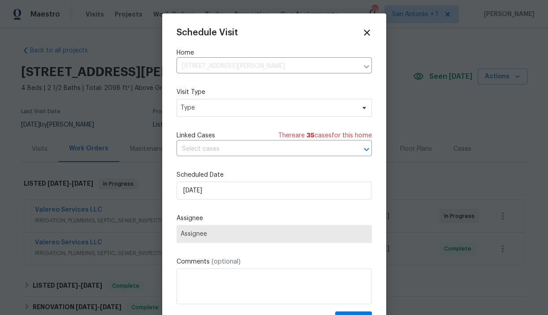
click at [224, 229] on span "Assignee" at bounding box center [274, 234] width 195 height 18
click at [223, 237] on span "Assignee" at bounding box center [274, 234] width 187 height 7
click at [219, 109] on span "Type" at bounding box center [268, 108] width 174 height 9
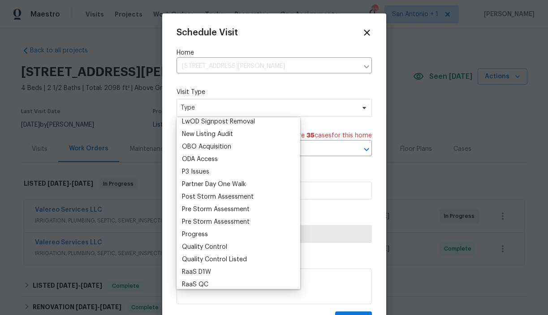
scroll to position [497, 0]
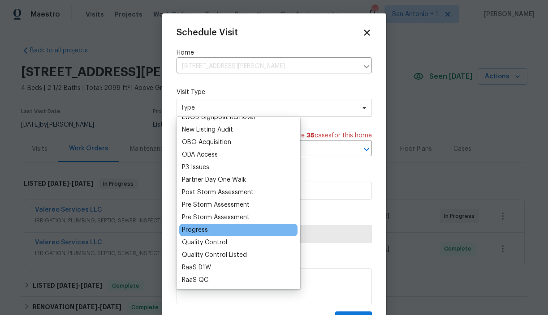
click at [204, 230] on div "Progress" at bounding box center [195, 230] width 26 height 9
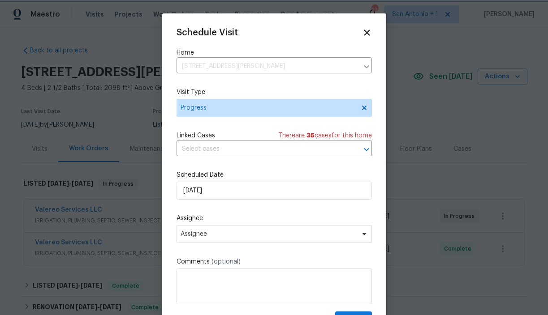
scroll to position [16, 0]
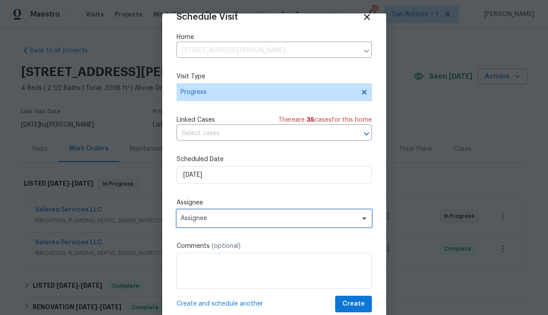
click at [207, 224] on span "Assignee" at bounding box center [274, 219] width 195 height 18
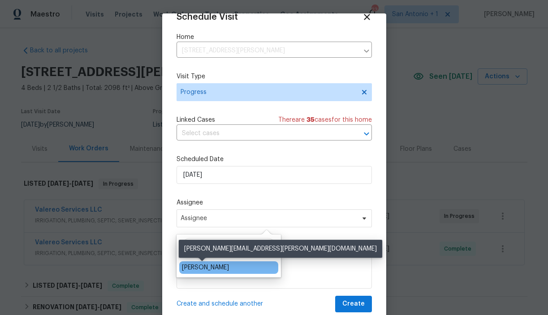
type input "chris"
click at [215, 268] on div "[PERSON_NAME]" at bounding box center [205, 267] width 47 height 9
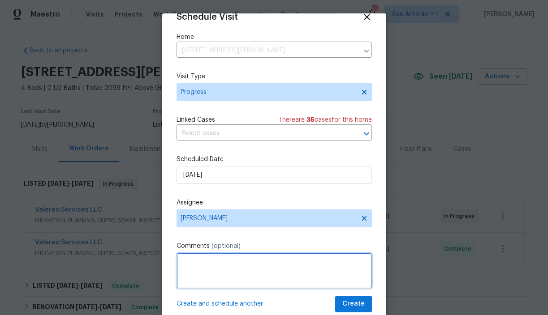
click at [218, 264] on textarea at bounding box center [274, 271] width 195 height 36
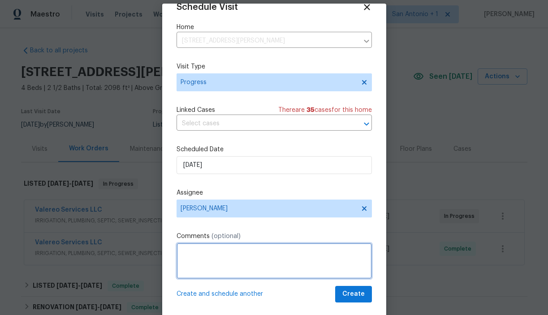
scroll to position [8, 0]
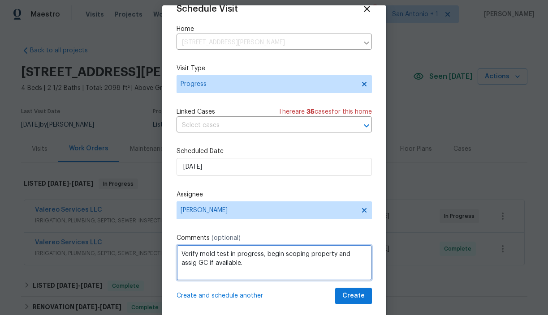
type textarea "Verify mold test in progress, begin scoping property and assig GC if available."
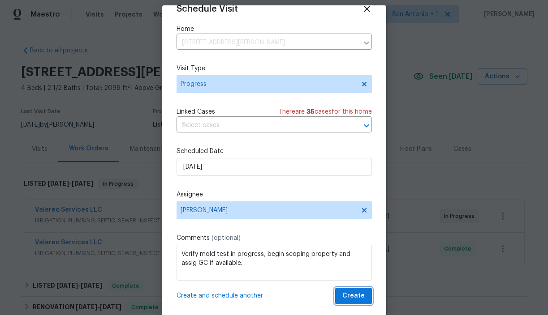
click at [367, 295] on button "Create" at bounding box center [353, 296] width 37 height 17
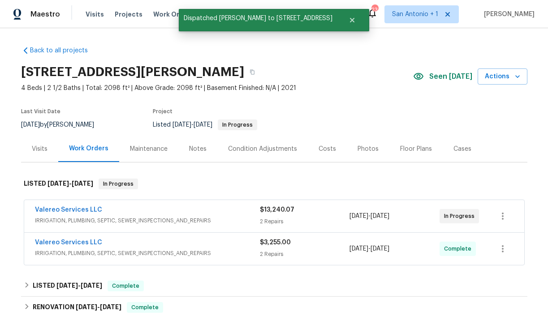
scroll to position [0, 0]
click at [255, 71] on icon "button" at bounding box center [252, 72] width 4 height 5
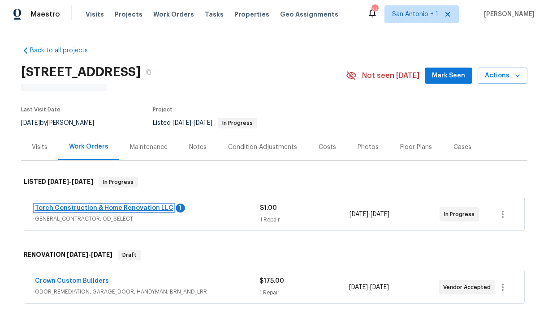
click at [130, 210] on link "Torch Construction & Home Renovation LLC" at bounding box center [104, 208] width 138 height 6
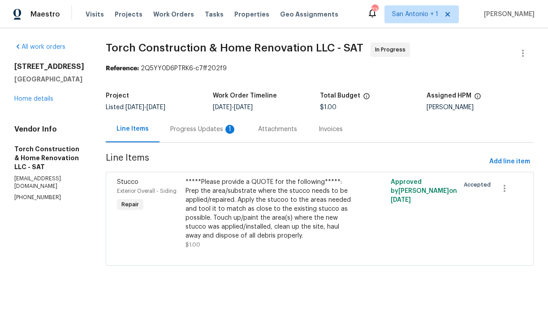
click at [209, 129] on div "Progress Updates 1" at bounding box center [203, 129] width 66 height 9
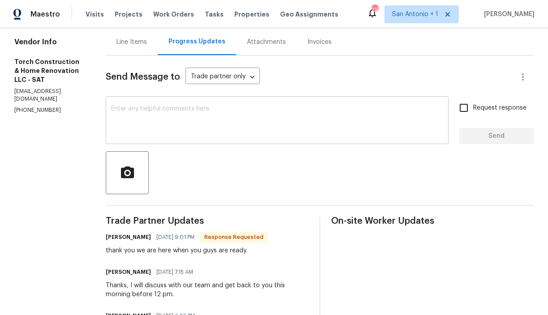
scroll to position [90, 0]
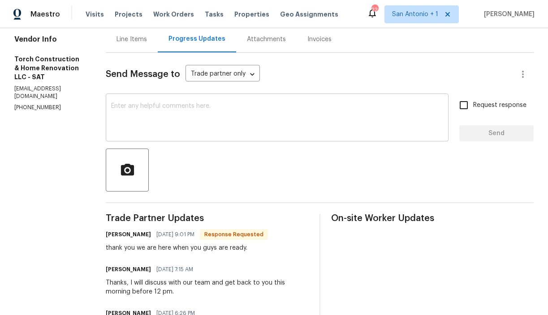
click at [213, 114] on textarea at bounding box center [277, 118] width 332 height 31
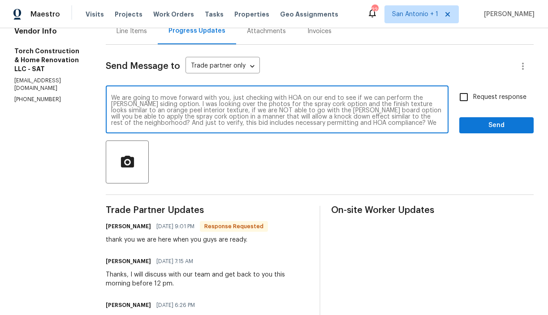
scroll to position [6, 0]
type textarea "We are going to move forward with you, just checking with HOA on our end to see…"
click at [496, 121] on span "Send" at bounding box center [496, 125] width 60 height 11
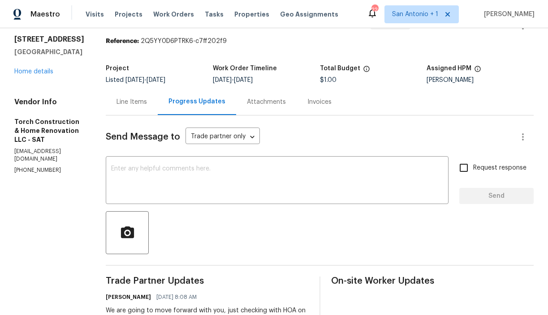
scroll to position [0, 0]
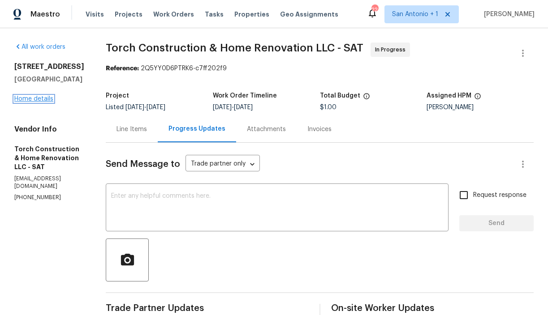
click at [39, 100] on link "Home details" at bounding box center [33, 99] width 39 height 6
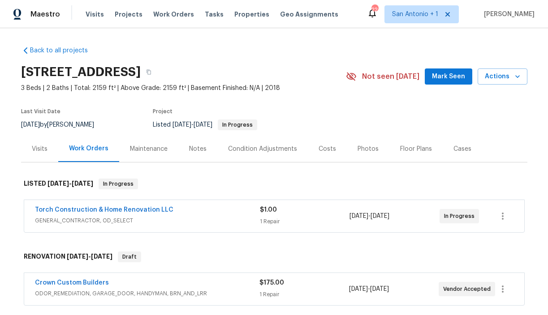
click at [202, 147] on div "Notes" at bounding box center [197, 149] width 17 height 9
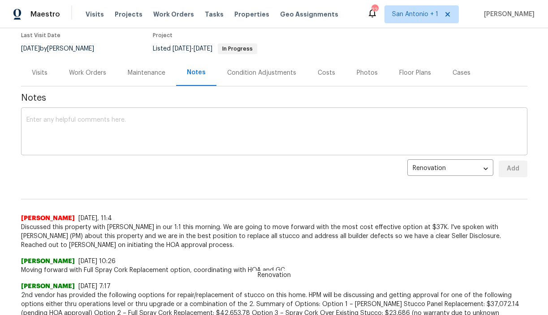
scroll to position [80, 0]
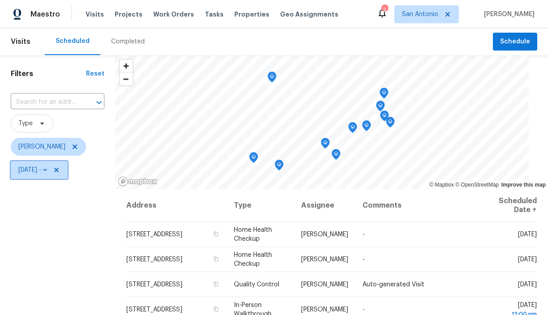
click at [60, 173] on icon at bounding box center [56, 170] width 7 height 7
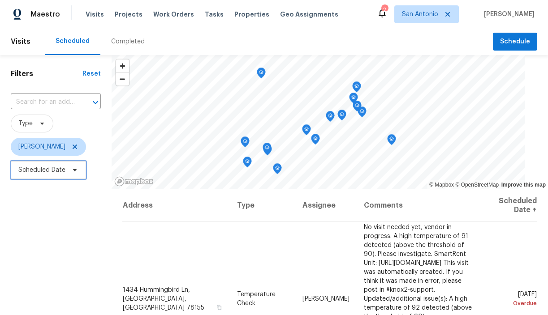
click at [73, 168] on icon at bounding box center [74, 170] width 7 height 7
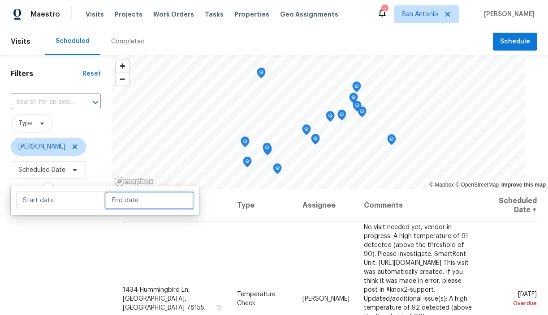
click at [117, 198] on input "text" at bounding box center [149, 201] width 88 height 18
select select "9"
select select "2025"
select select "10"
select select "2025"
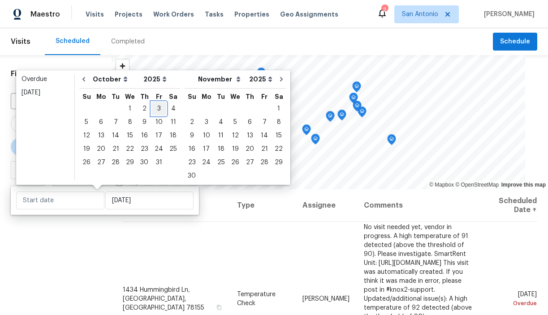
click at [156, 111] on div "3" at bounding box center [158, 109] width 15 height 13
type input "[DATE]"
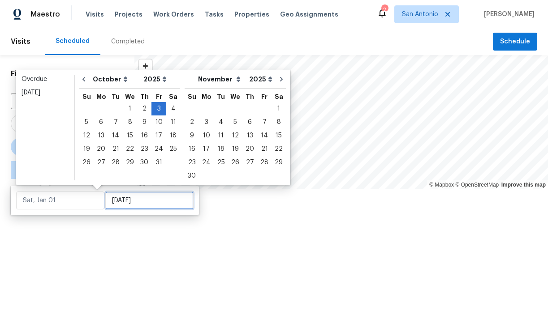
type input "[DATE]"
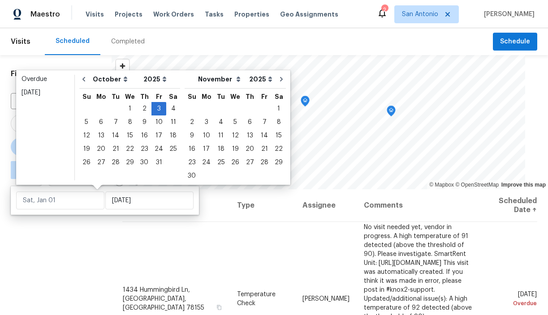
click at [89, 246] on div "Filters Reset ​ Type [PERSON_NAME] ∞ - [DATE]" at bounding box center [56, 248] width 112 height 387
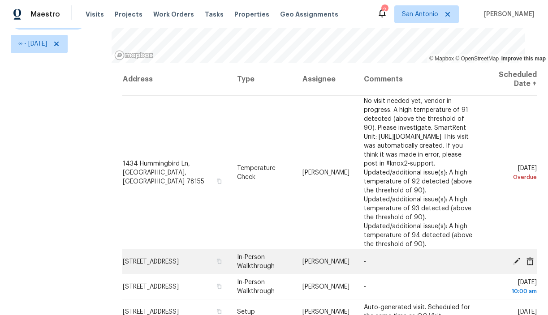
scroll to position [15, 0]
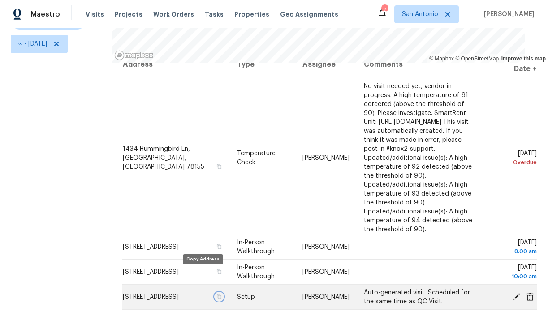
click at [216, 294] on icon "button" at bounding box center [218, 296] width 5 height 5
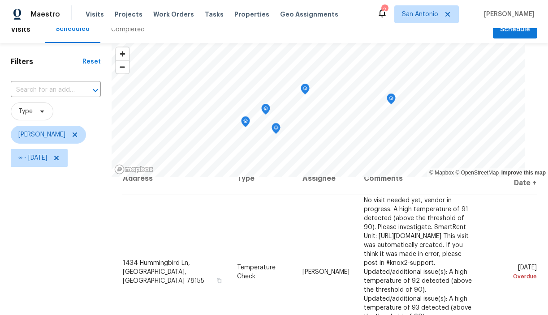
scroll to position [0, 0]
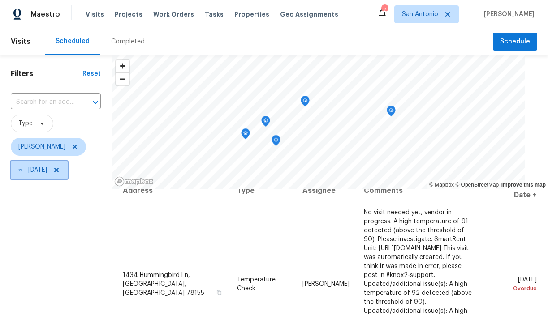
click at [60, 169] on icon at bounding box center [56, 170] width 7 height 7
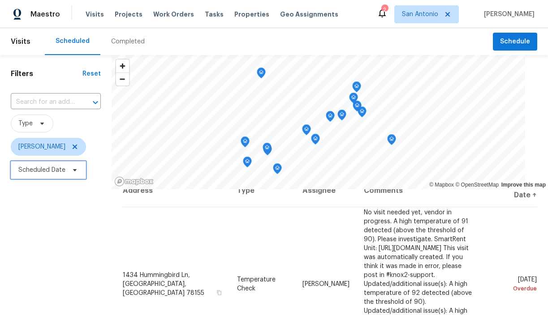
click at [75, 170] on icon at bounding box center [75, 170] width 4 height 2
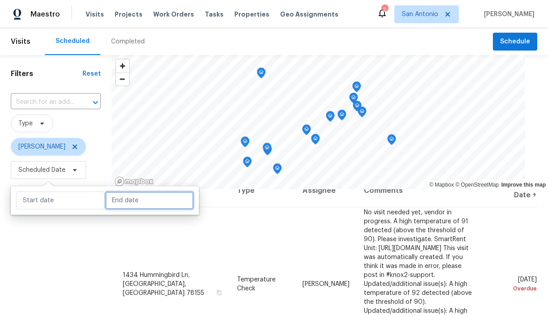
select select "9"
select select "2025"
select select "10"
select select "2025"
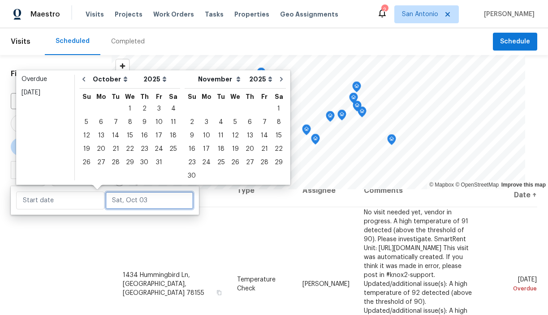
click at [117, 198] on input "text" at bounding box center [149, 201] width 88 height 18
click at [169, 109] on div "4" at bounding box center [173, 109] width 14 height 13
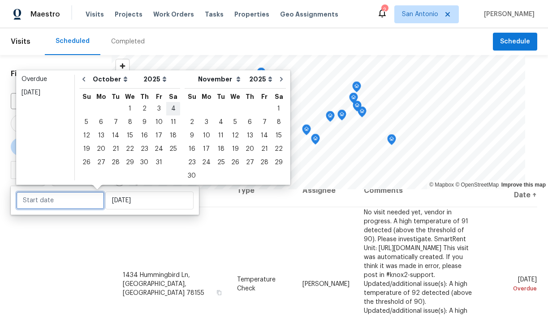
type input "[DATE]"
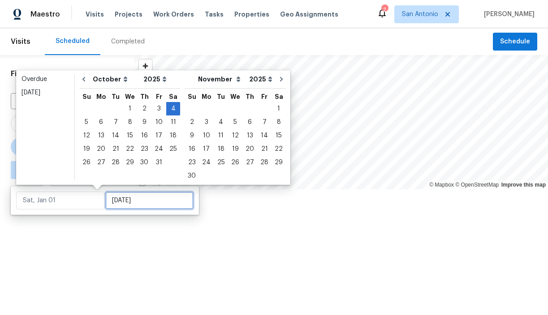
type input "[DATE]"
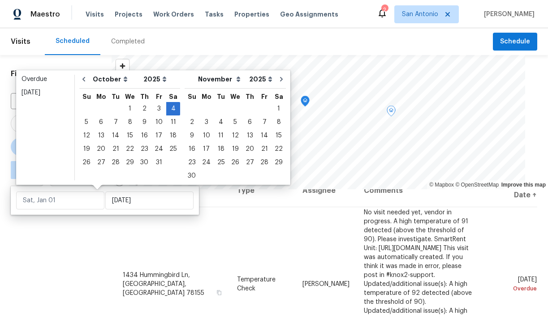
click at [83, 233] on div "Filters Reset ​ Type [PERSON_NAME] ∞ - [DATE]" at bounding box center [56, 248] width 112 height 387
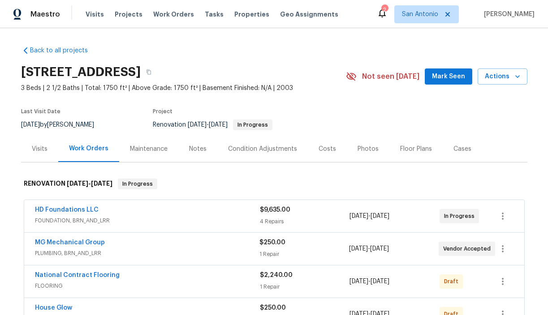
click at [443, 78] on span "Mark Seen" at bounding box center [448, 76] width 33 height 11
click at [197, 148] on div "Notes" at bounding box center [197, 149] width 17 height 9
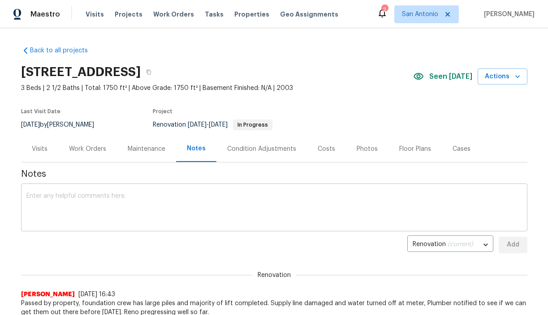
click at [165, 193] on textarea at bounding box center [274, 208] width 496 height 31
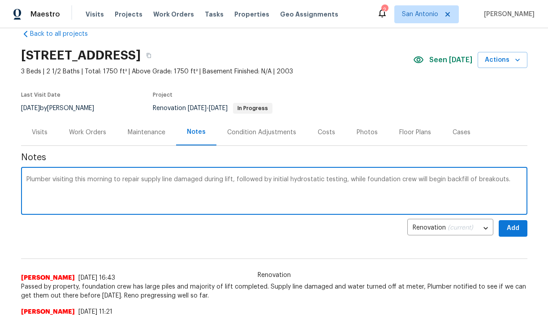
scroll to position [18, 0]
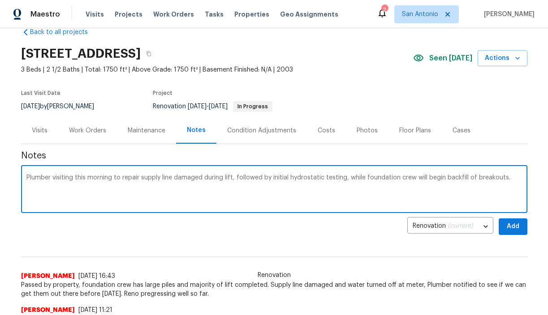
type textarea "Plumber visiting this morning to repair supply line damaged during lift, follow…"
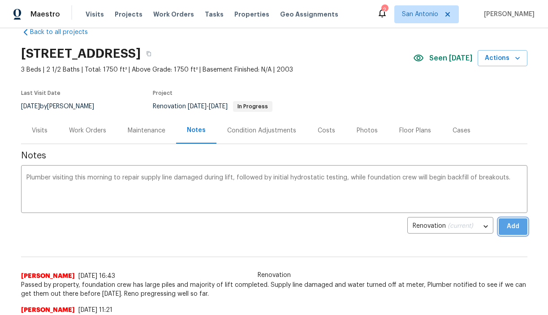
click at [510, 228] on span "Add" at bounding box center [513, 226] width 14 height 11
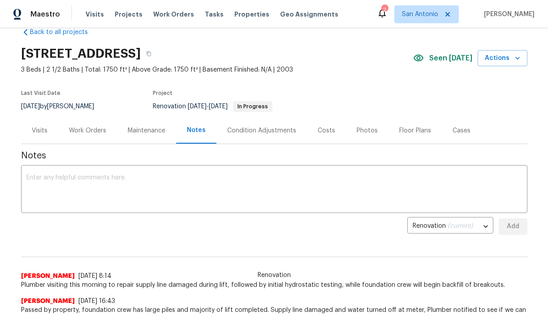
click at [87, 132] on div "Work Orders" at bounding box center [87, 130] width 37 height 9
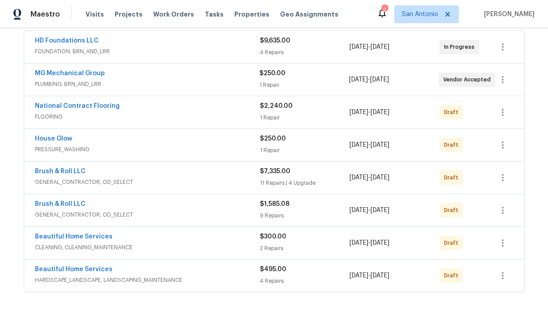
scroll to position [173, 0]
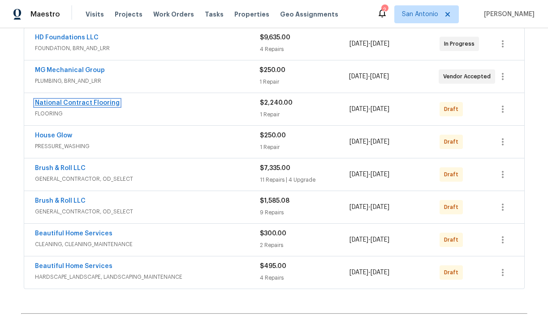
click at [83, 102] on link "National Contract Flooring" at bounding box center [77, 103] width 85 height 6
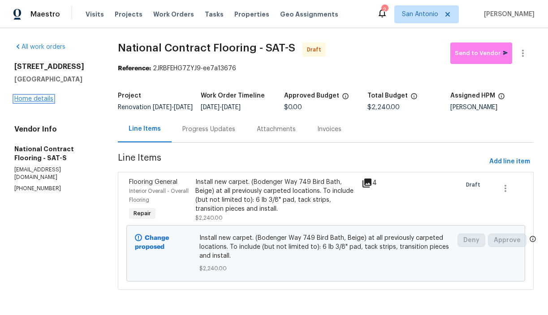
click at [40, 100] on link "Home details" at bounding box center [33, 99] width 39 height 6
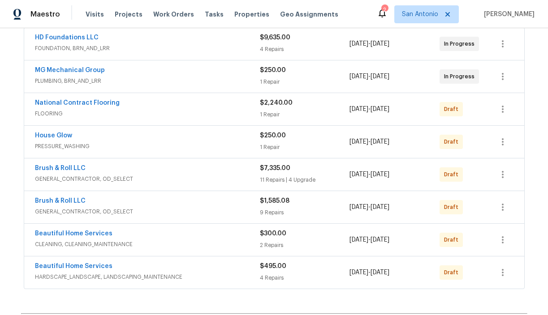
scroll to position [179, 0]
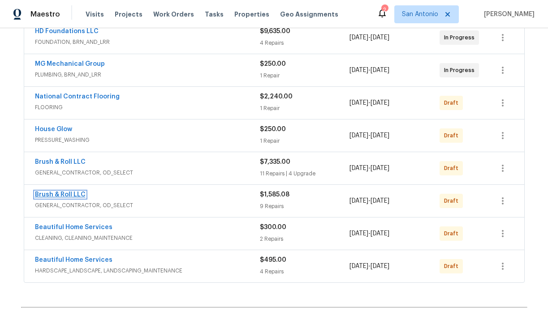
click at [60, 194] on link "Brush & Roll LLC" at bounding box center [60, 195] width 51 height 6
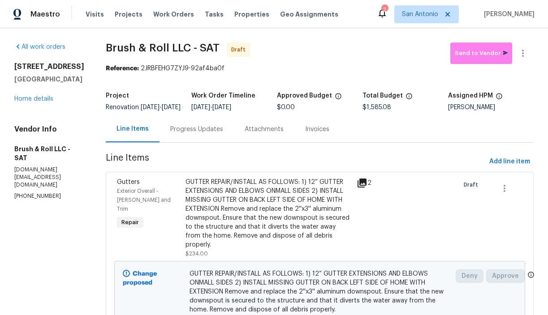
scroll to position [2, 0]
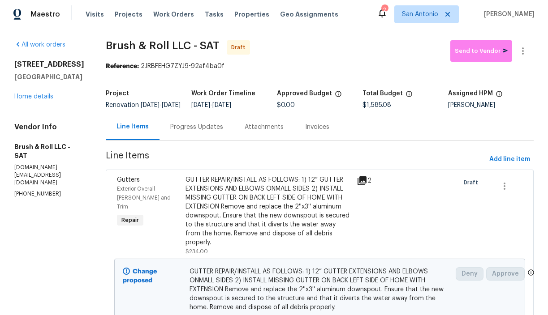
click at [363, 186] on icon at bounding box center [362, 181] width 9 height 9
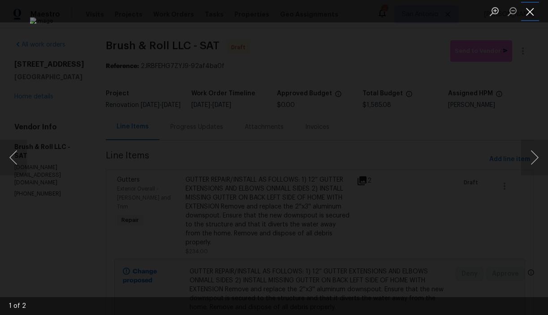
click at [528, 8] on button "Close lightbox" at bounding box center [530, 12] width 18 height 16
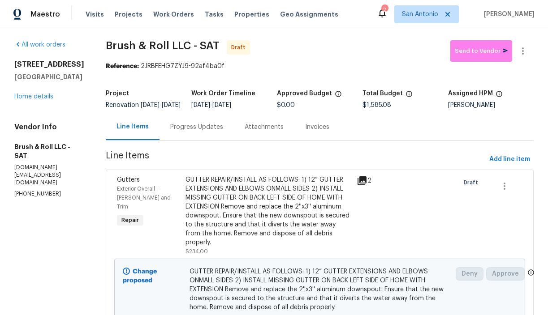
click at [43, 101] on div "3815 Cherokee Blvd New Braunfels, TX 78132 Home details" at bounding box center [49, 80] width 70 height 41
click at [43, 100] on link "Home details" at bounding box center [33, 97] width 39 height 6
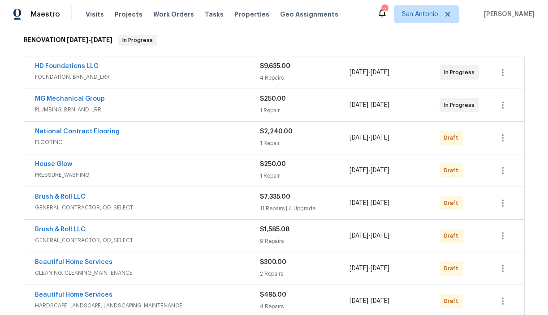
scroll to position [145, 0]
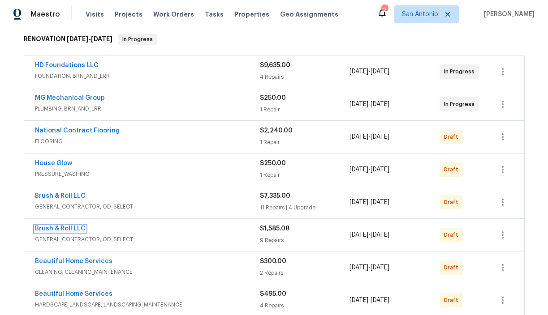
click at [69, 226] on link "Brush & Roll LLC" at bounding box center [60, 229] width 51 height 6
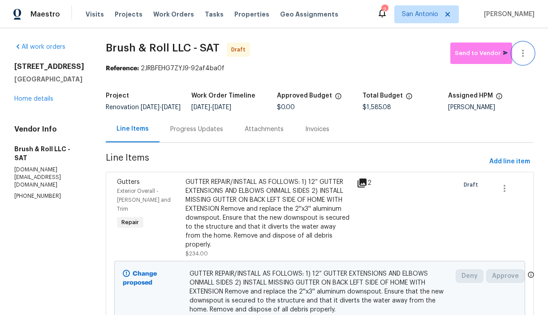
click at [522, 56] on icon "button" at bounding box center [523, 53] width 2 height 7
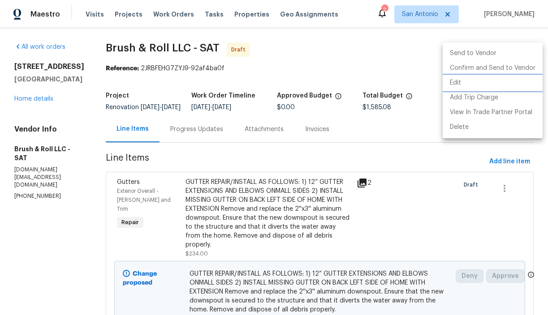
click at [460, 87] on li "Edit" at bounding box center [493, 83] width 100 height 15
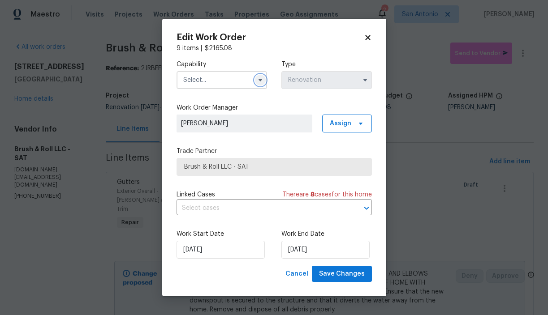
click at [257, 80] on icon "button" at bounding box center [260, 80] width 7 height 7
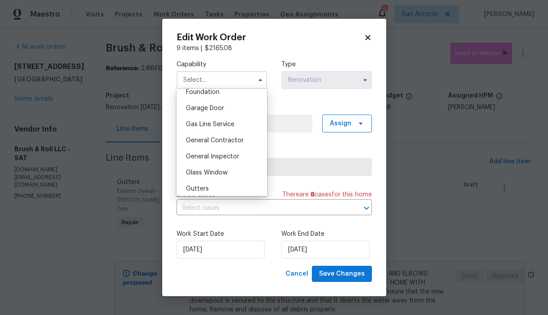
scroll to position [388, 0]
click at [211, 138] on span "General Contractor" at bounding box center [215, 140] width 58 height 6
type input "General Contractor"
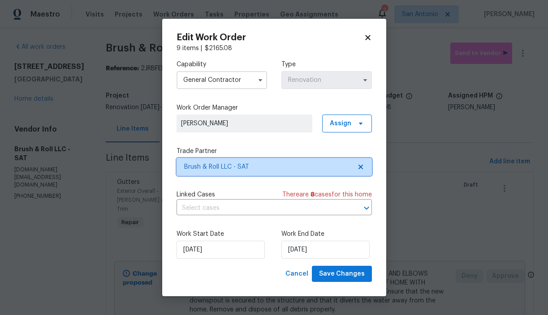
click at [231, 164] on span "Brush & Roll LLC - SAT" at bounding box center [267, 167] width 167 height 9
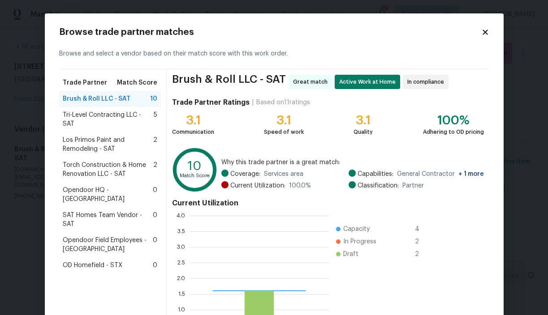
scroll to position [125, 139]
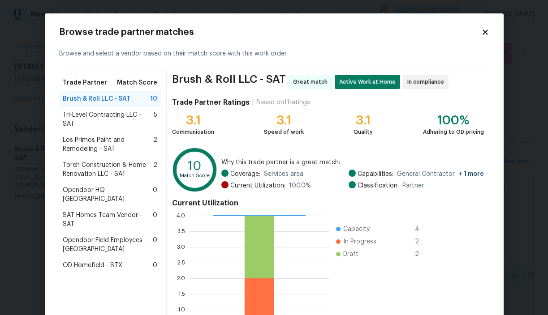
click at [485, 33] on icon at bounding box center [485, 32] width 5 height 5
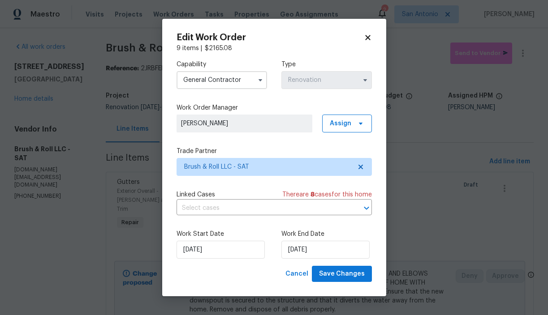
click at [367, 34] on icon at bounding box center [368, 38] width 8 height 8
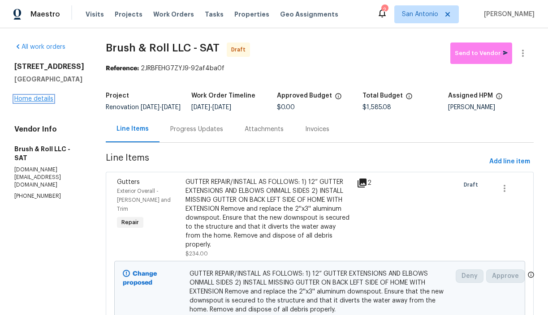
click at [44, 102] on link "Home details" at bounding box center [33, 99] width 39 height 6
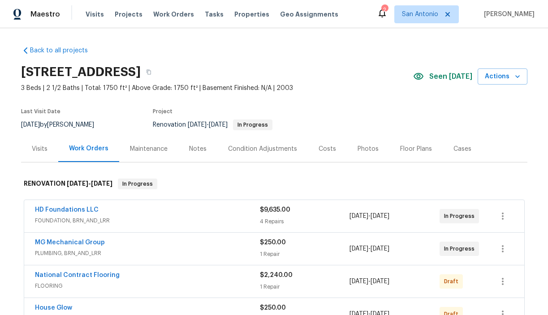
click at [39, 149] on div "Visits" at bounding box center [40, 149] width 16 height 9
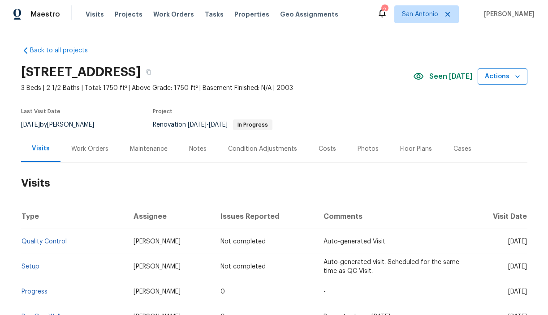
click at [513, 73] on icon "button" at bounding box center [517, 76] width 9 height 9
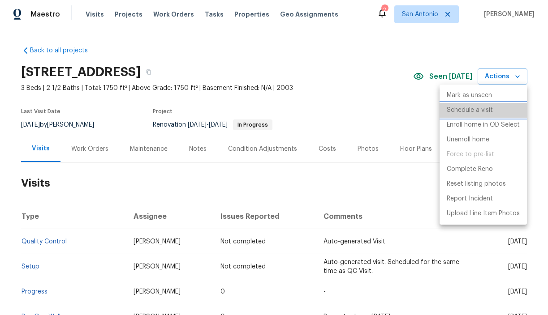
click at [471, 111] on p "Schedule a visit" at bounding box center [470, 110] width 46 height 9
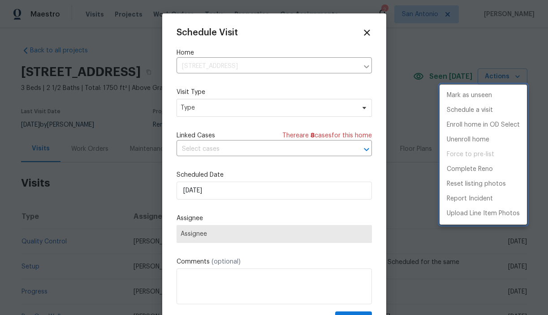
click at [228, 108] on div at bounding box center [274, 157] width 548 height 315
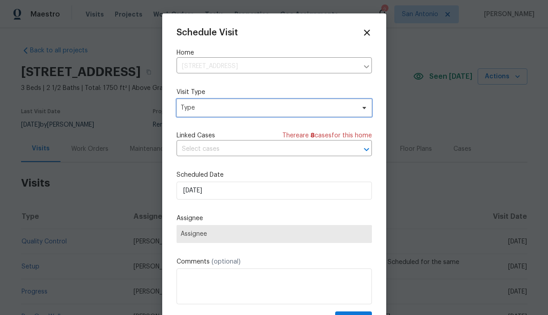
click at [228, 108] on span "Type" at bounding box center [268, 108] width 174 height 9
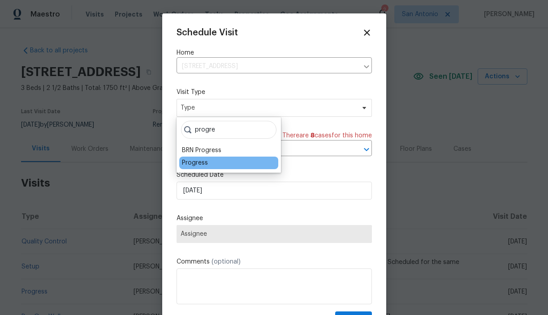
type input "progre"
click at [200, 165] on div "Progress" at bounding box center [195, 163] width 26 height 9
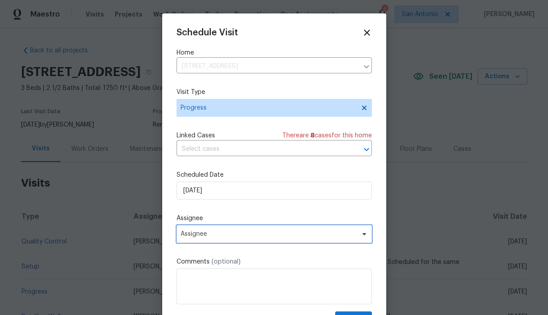
click at [203, 233] on span "Assignee" at bounding box center [269, 234] width 176 height 7
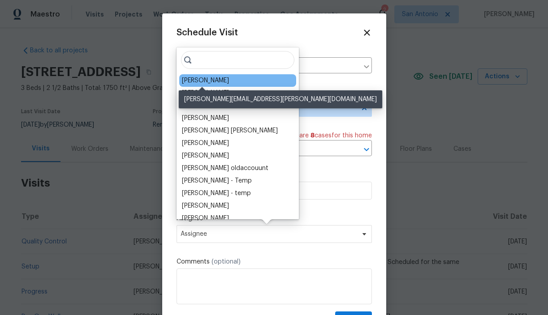
click at [215, 80] on div "[PERSON_NAME]" at bounding box center [205, 80] width 47 height 9
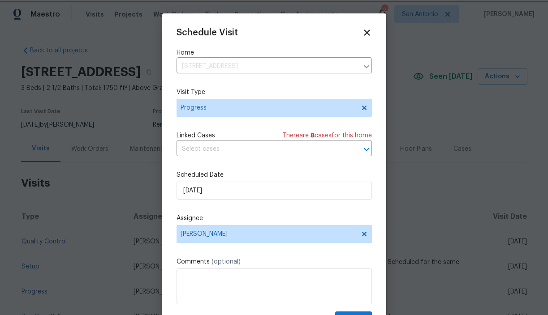
scroll to position [16, 0]
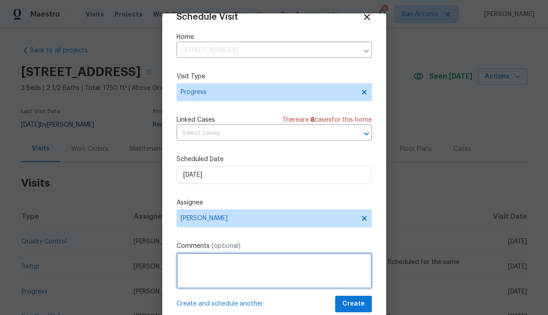
click at [234, 256] on textarea at bounding box center [274, 271] width 195 height 36
type textarea "v"
type textarea "Verify progress, send scopes to vendors."
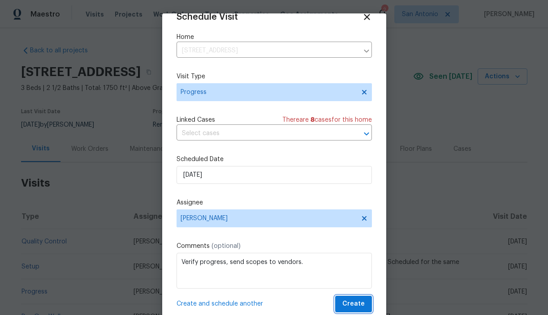
click at [360, 302] on span "Create" at bounding box center [353, 304] width 22 height 11
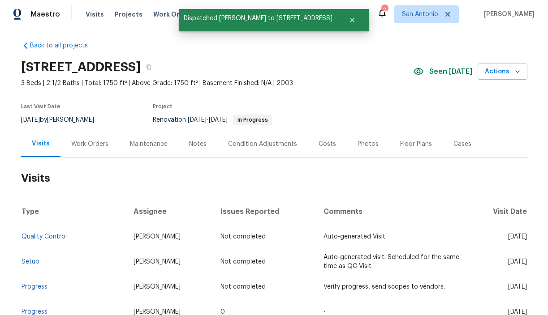
scroll to position [5, 0]
click at [92, 145] on div "Work Orders" at bounding box center [89, 143] width 37 height 9
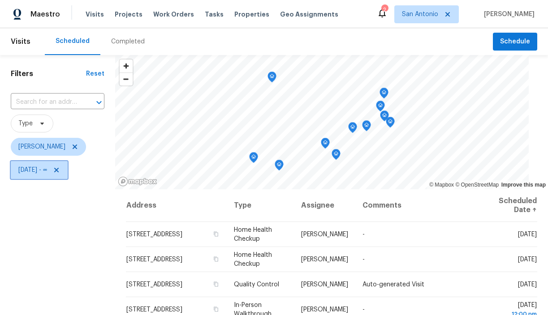
click at [68, 165] on span "[DATE] - ∞" at bounding box center [39, 170] width 57 height 18
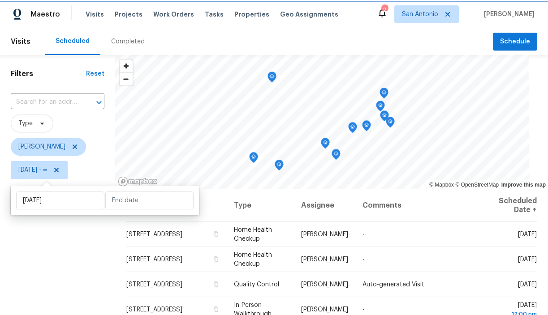
click at [60, 168] on icon at bounding box center [56, 170] width 7 height 7
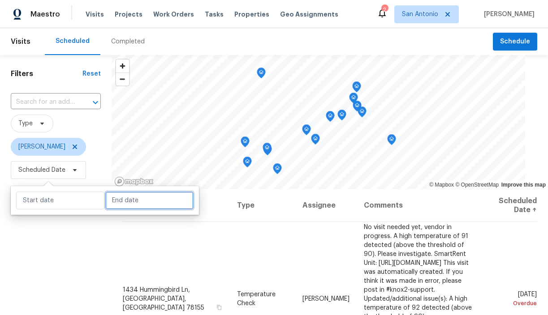
select select "9"
select select "2025"
select select "10"
select select "2025"
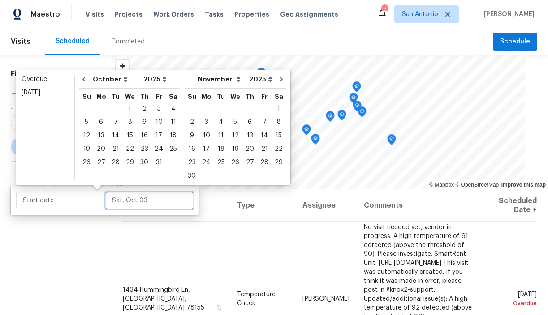
click at [116, 197] on input "text" at bounding box center [149, 201] width 88 height 18
click at [167, 107] on div "4" at bounding box center [173, 109] width 14 height 13
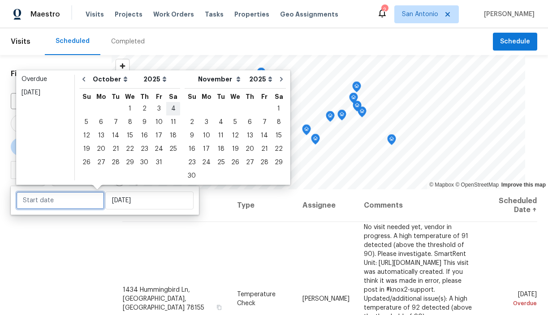
type input "[DATE]"
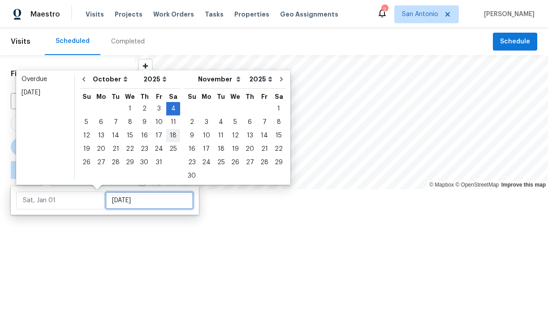
type input "[DATE]"
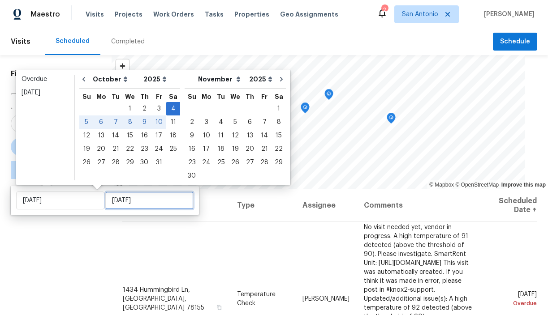
type input "[DATE]"
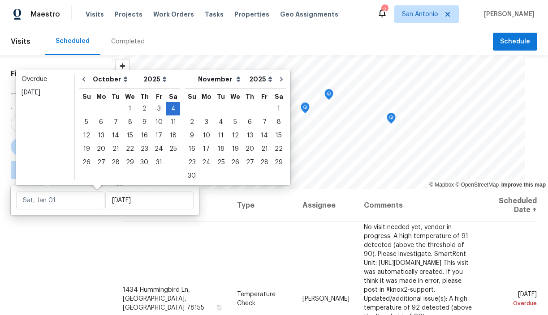
click at [101, 232] on div "Filters Reset ​ Type [PERSON_NAME] ∞ - [DATE]" at bounding box center [56, 248] width 112 height 387
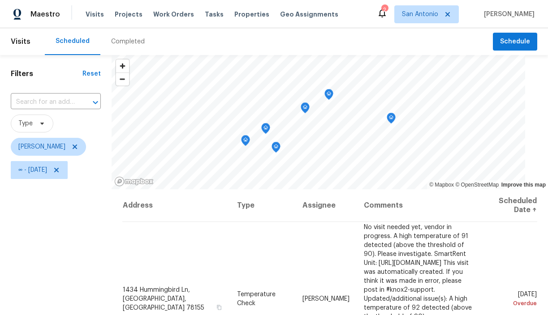
click at [330, 95] on icon "Map marker" at bounding box center [329, 94] width 3 height 2
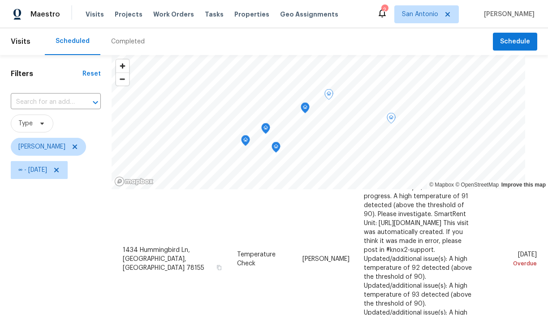
scroll to position [126, 0]
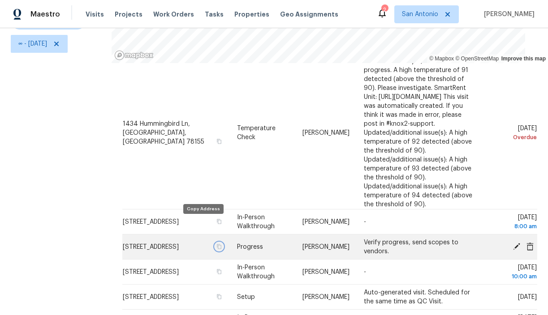
click at [216, 244] on icon "button" at bounding box center [218, 246] width 4 height 5
